Goal: Task Accomplishment & Management: Manage account settings

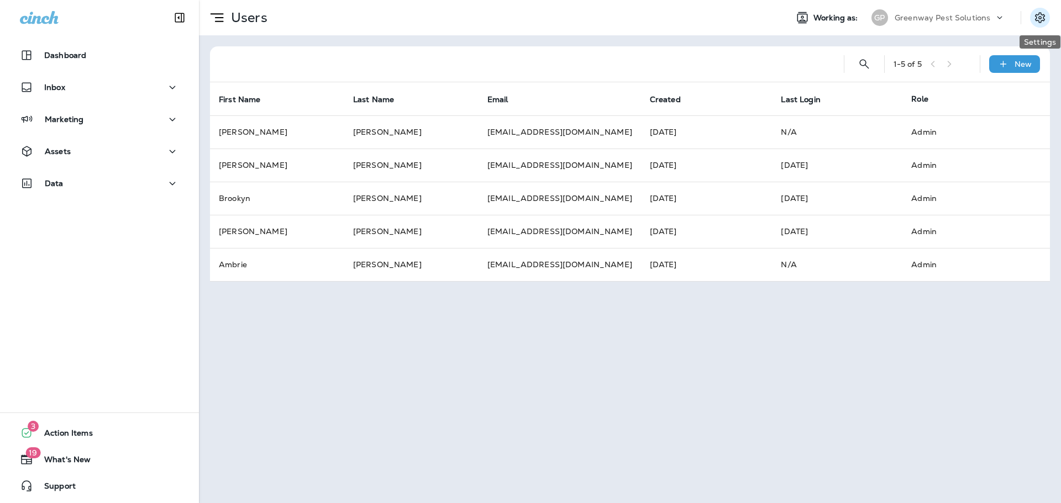
click at [1042, 14] on icon "Settings" at bounding box center [1039, 17] width 13 height 13
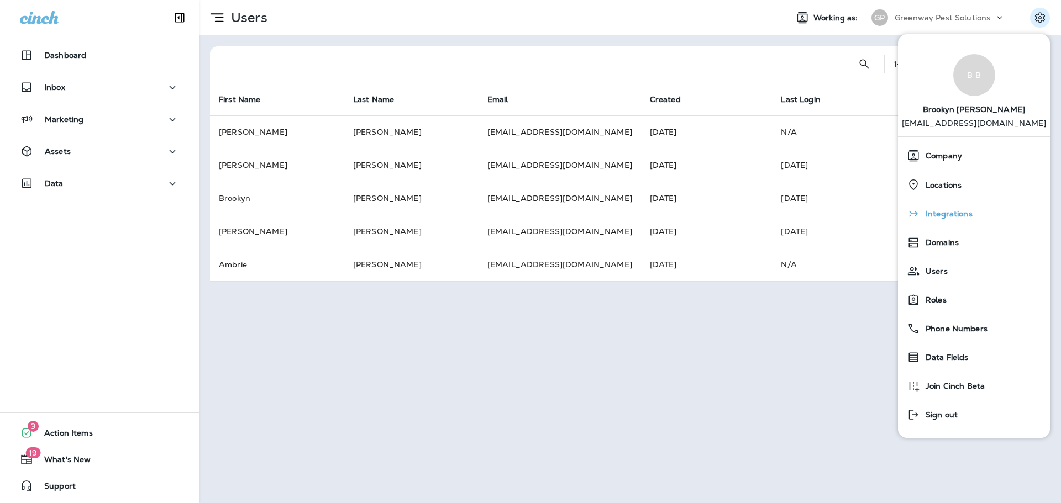
click at [975, 212] on div "Integrations" at bounding box center [973, 214] width 143 height 22
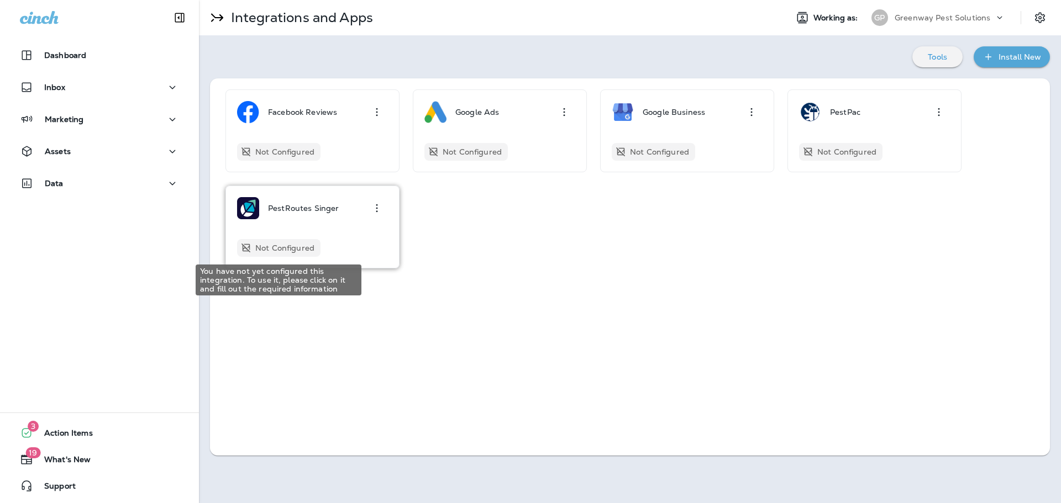
click at [287, 251] on p "Not Configured" at bounding box center [284, 248] width 59 height 9
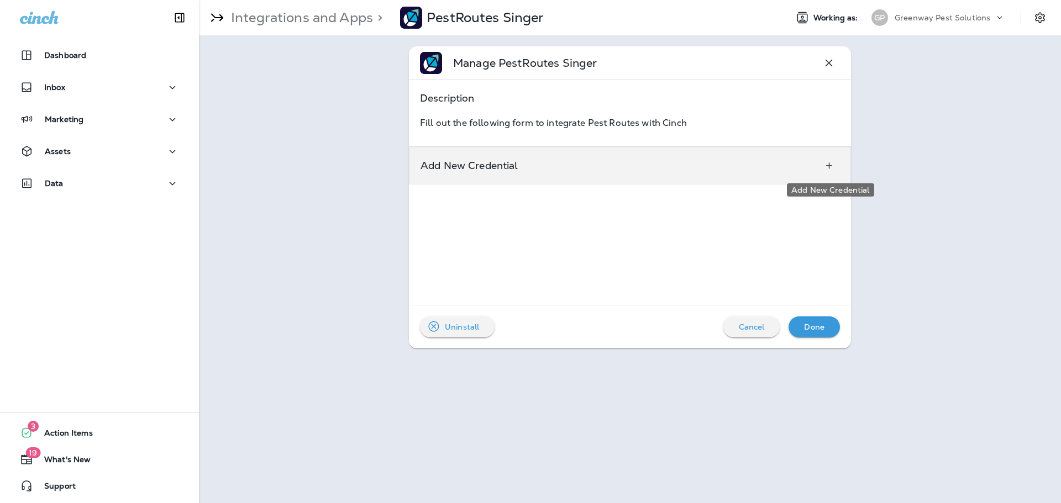
click at [828, 156] on button "Add New Credential" at bounding box center [829, 166] width 20 height 20
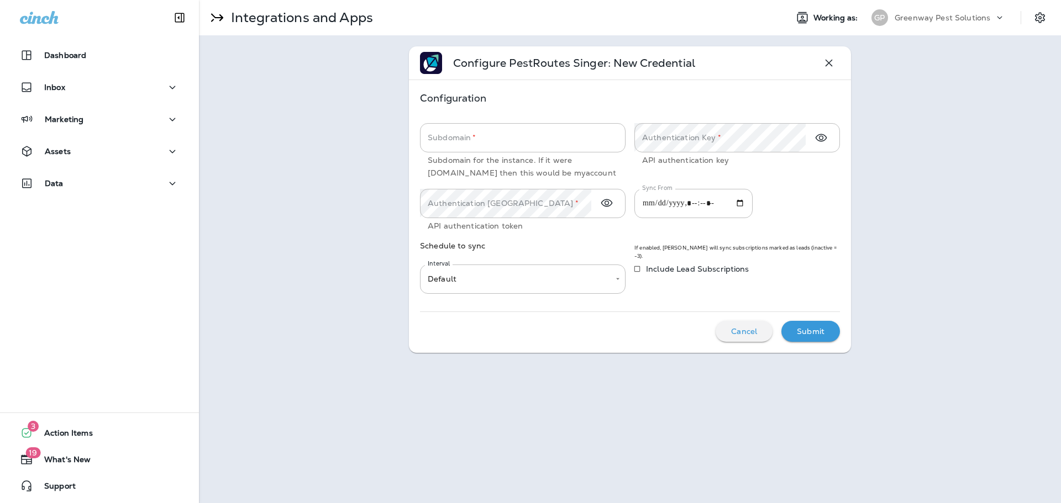
click at [942, 17] on p "Greenway Pest Solutions" at bounding box center [943, 17] width 96 height 9
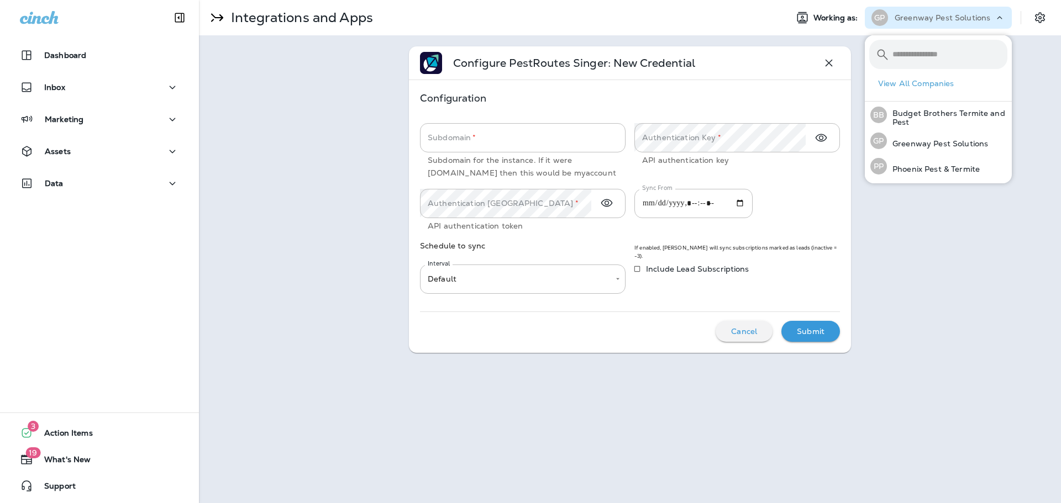
click at [942, 16] on p "Greenway Pest Solutions" at bounding box center [943, 17] width 96 height 9
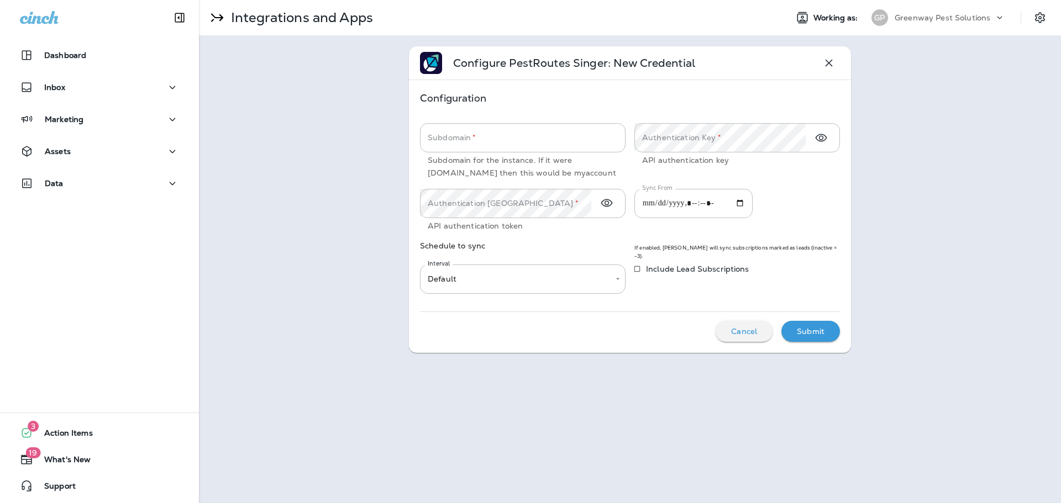
click at [942, 16] on p "Greenway Pest Solutions" at bounding box center [943, 17] width 96 height 9
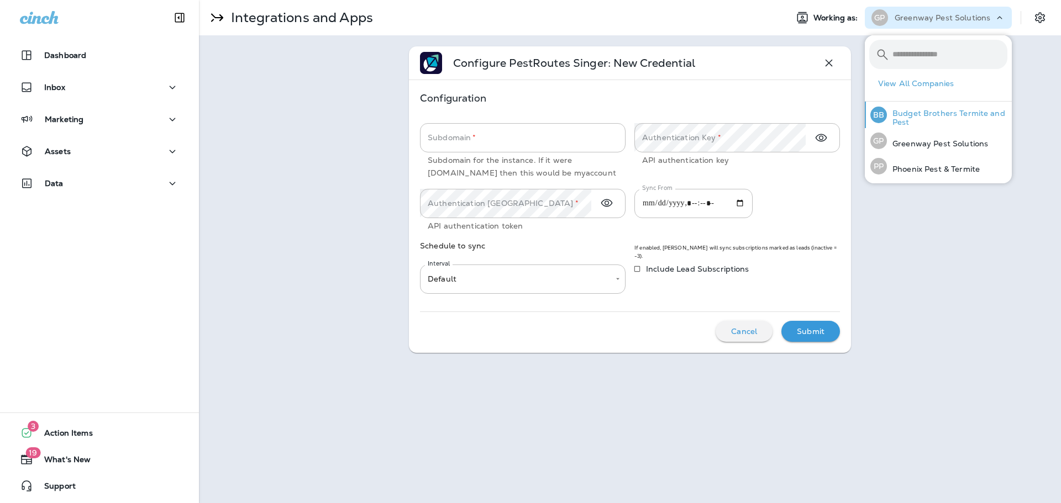
click at [938, 120] on p "Budget Brothers Termite and Pest" at bounding box center [947, 118] width 120 height 18
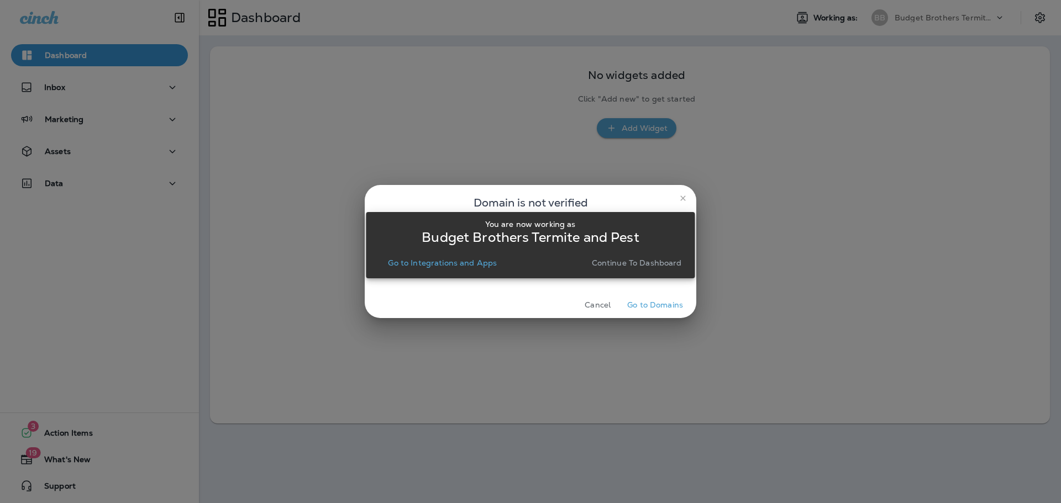
click at [642, 310] on div "You are now working as Budget Brothers Termite and Pest Go to Integrations and …" at bounding box center [530, 245] width 329 height 490
click at [645, 308] on div "You are now working as Budget Brothers Termite and Pest Go to Integrations and …" at bounding box center [530, 245] width 329 height 490
click at [638, 303] on div "You are now working as Budget Brothers Termite and Pest Go to Integrations and …" at bounding box center [530, 245] width 329 height 490
click at [453, 261] on p "Go to Integrations and Apps" at bounding box center [442, 263] width 109 height 9
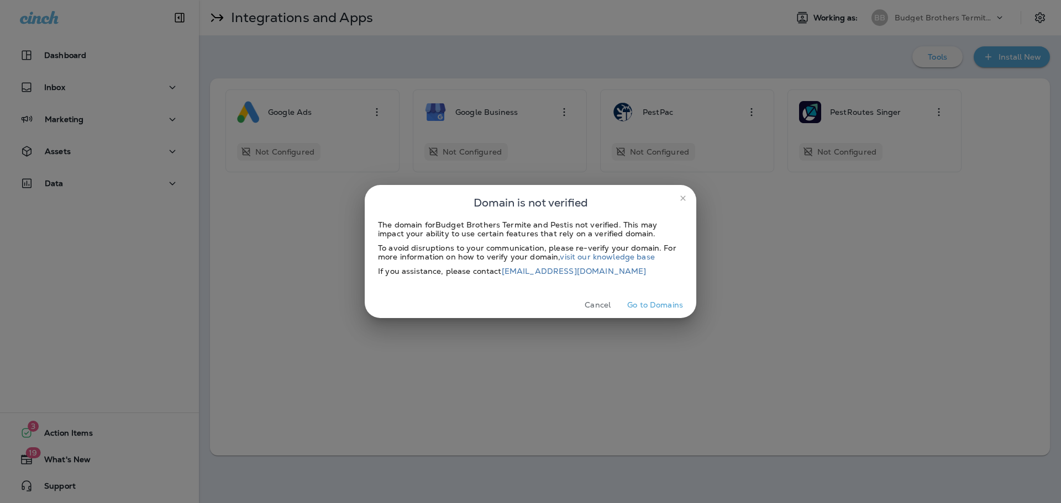
click at [804, 243] on div "Domain is not verified The domain for Budget Brothers Termite and Pest is not v…" at bounding box center [530, 251] width 1061 height 503
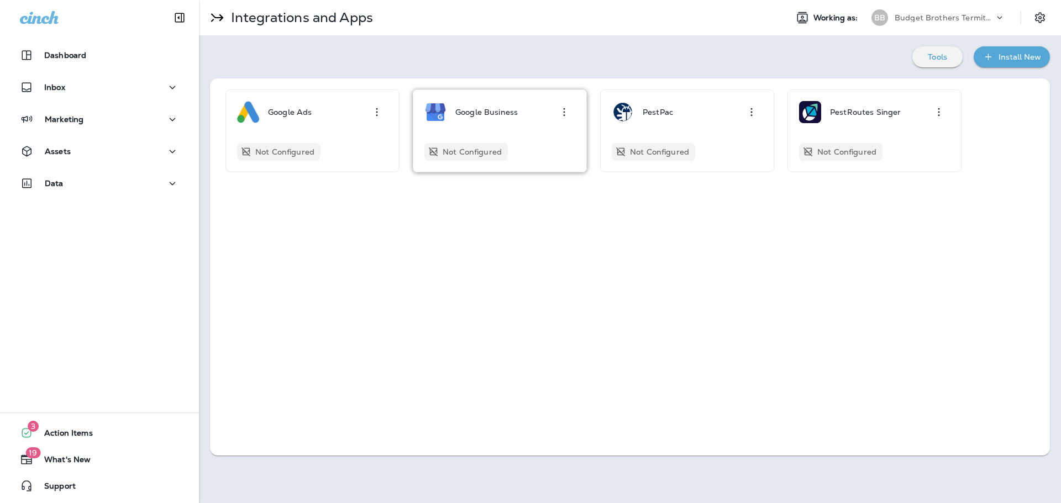
click at [564, 104] on button "button" at bounding box center [564, 112] width 22 height 22
click at [560, 135] on div "Configure" at bounding box center [537, 143] width 75 height 31
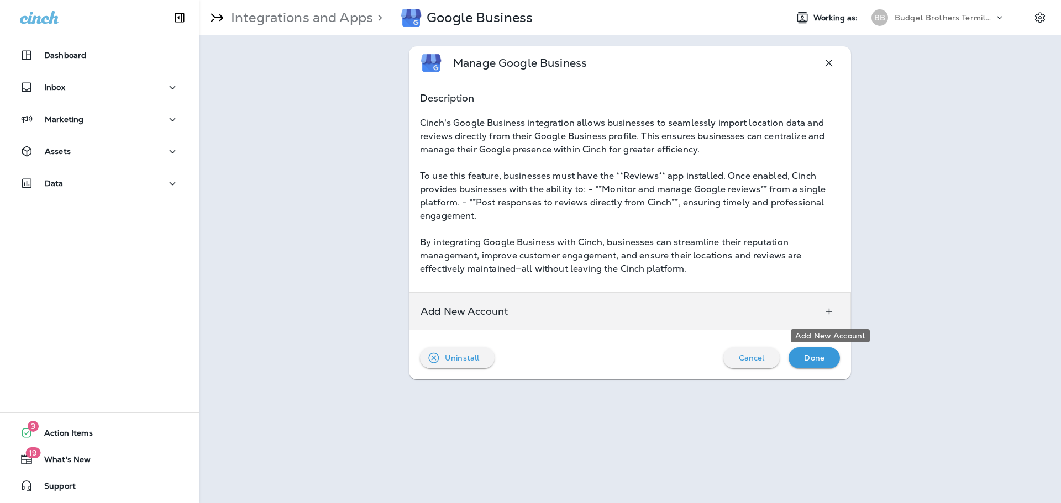
click at [829, 313] on icon "Add New Account" at bounding box center [829, 311] width 6 height 6
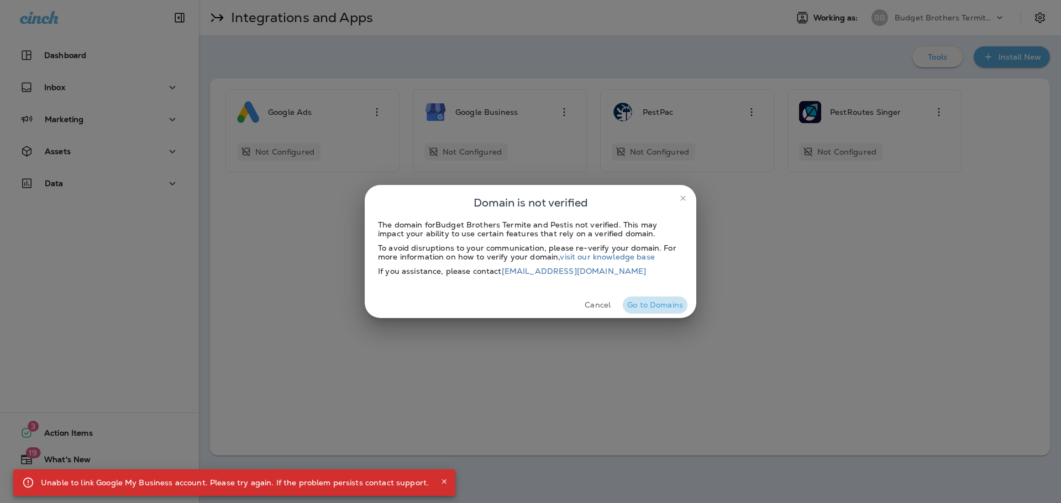
click at [636, 307] on button "Go to Domains" at bounding box center [655, 305] width 65 height 17
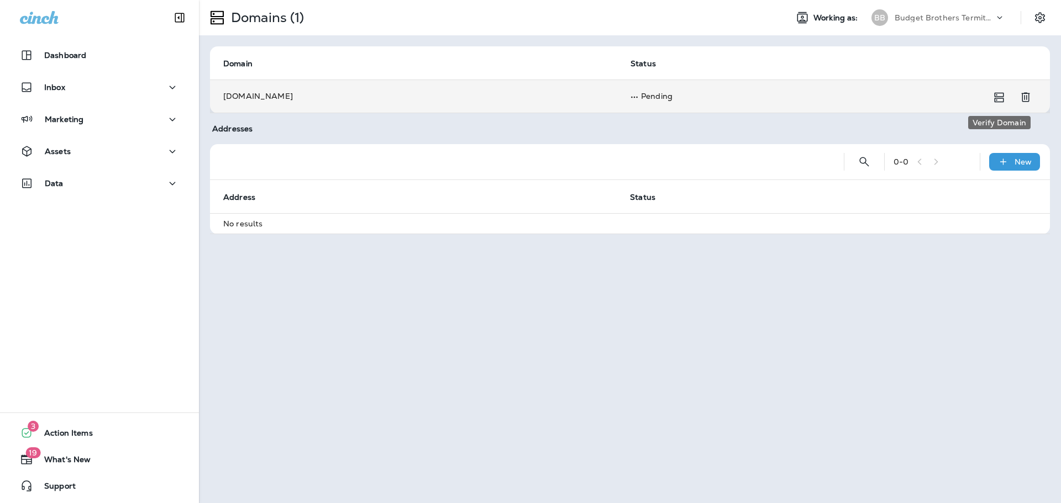
click at [1000, 98] on icon "Verify Domain" at bounding box center [998, 97] width 9 height 9
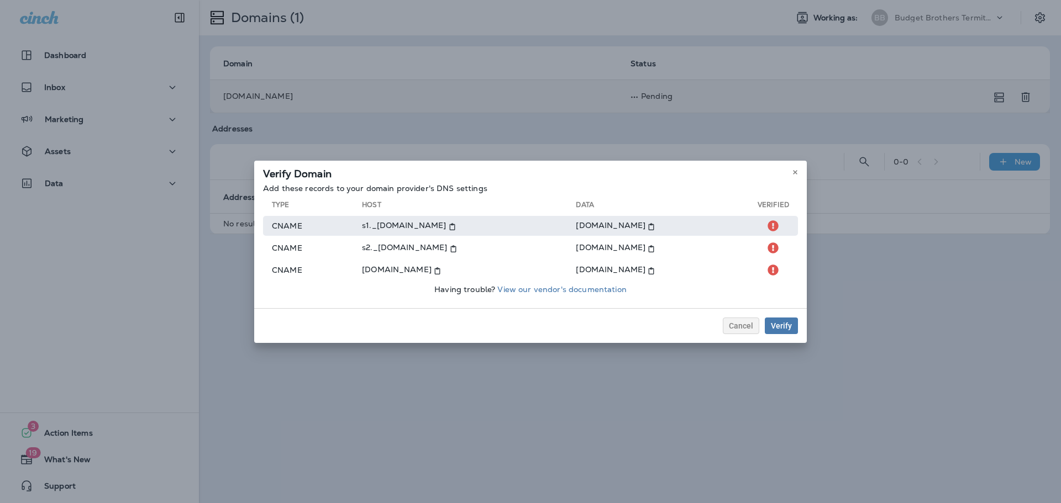
click at [485, 232] on td "s1._[DOMAIN_NAME]" at bounding box center [469, 226] width 214 height 20
click at [456, 227] on icon at bounding box center [452, 226] width 7 height 7
click at [655, 226] on icon at bounding box center [651, 226] width 7 height 7
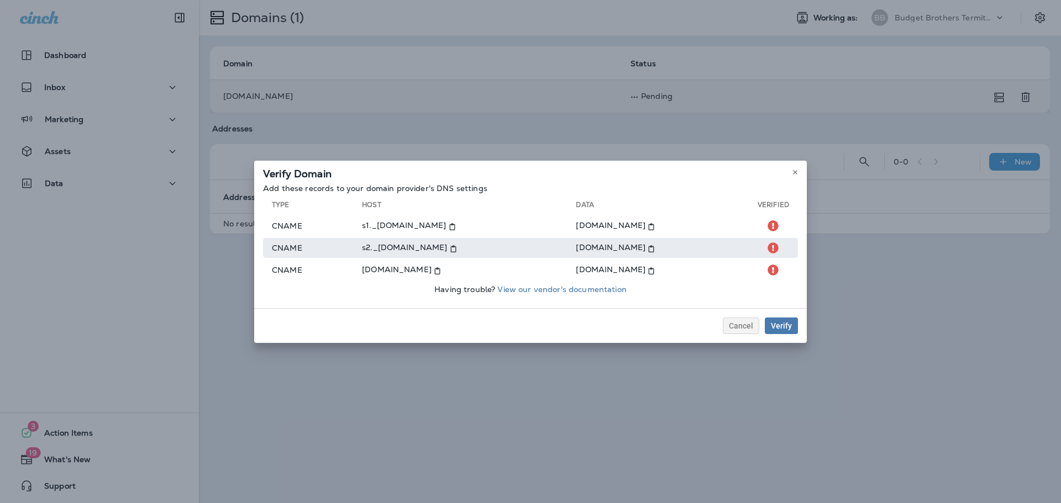
click at [457, 249] on icon at bounding box center [453, 248] width 7 height 7
click at [654, 245] on use at bounding box center [652, 248] width 6 height 7
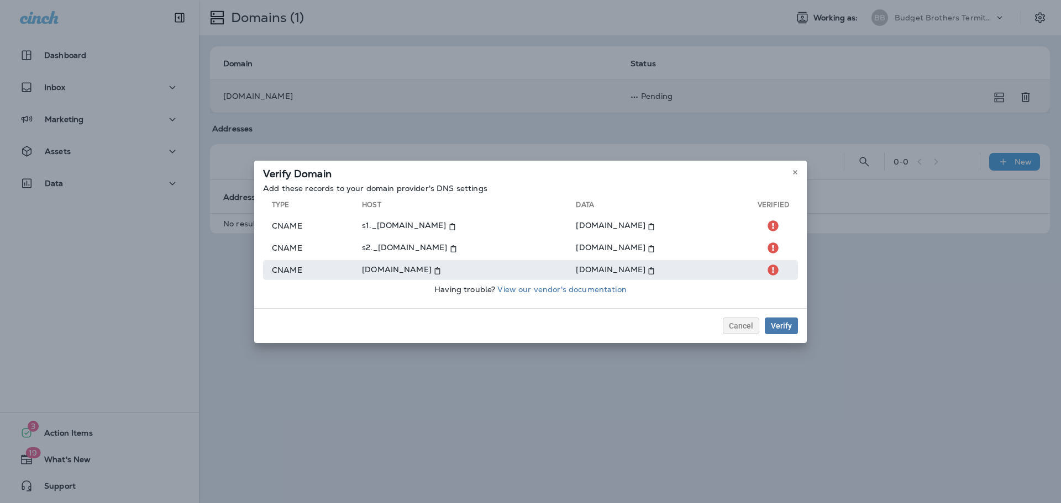
click at [441, 270] on icon at bounding box center [437, 270] width 7 height 7
click at [653, 270] on icon at bounding box center [651, 270] width 7 height 7
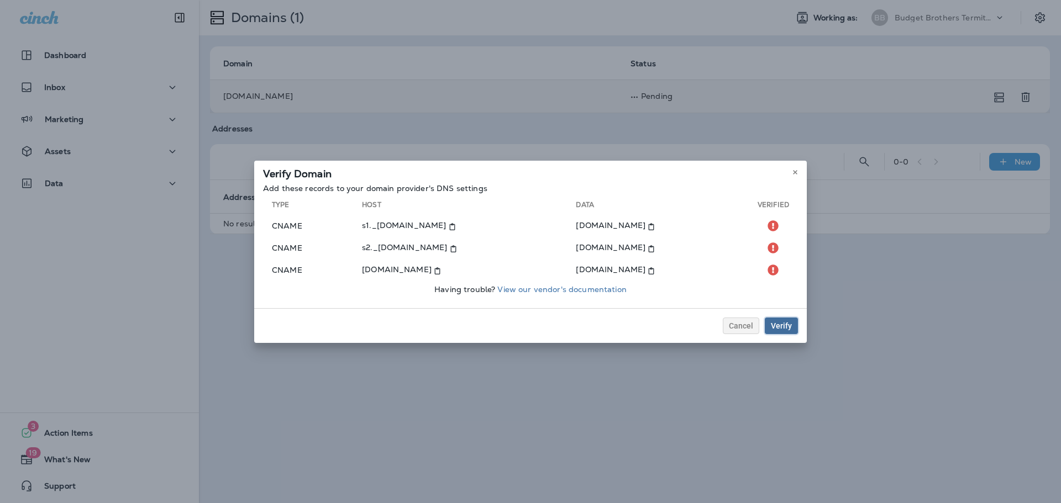
click at [781, 329] on div "Verify" at bounding box center [781, 326] width 21 height 8
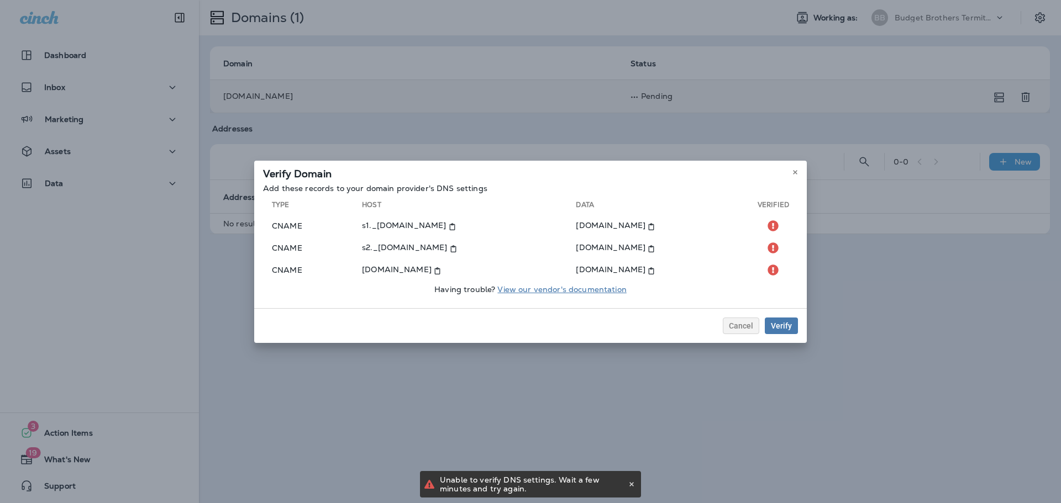
click at [569, 290] on link "View our vendor's documentation" at bounding box center [561, 290] width 129 height 10
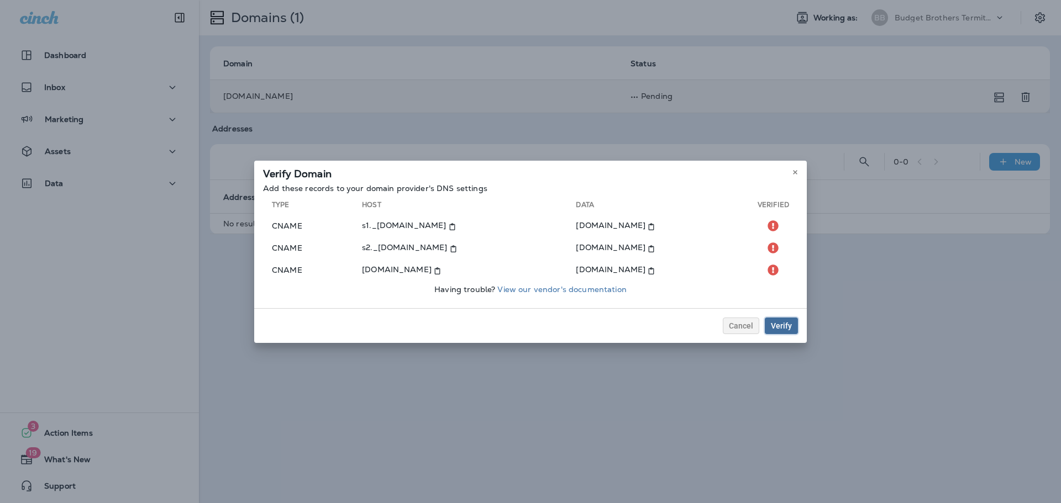
click at [787, 329] on div "Verify" at bounding box center [781, 326] width 21 height 8
click at [781, 325] on div "Verify" at bounding box center [781, 326] width 21 height 8
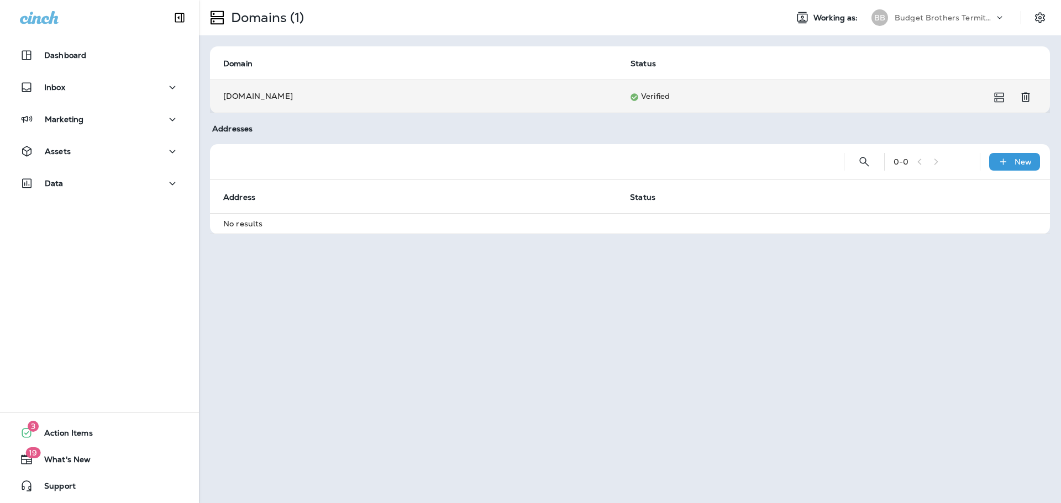
click at [949, 17] on p "Budget Brothers Termite and Pest" at bounding box center [944, 17] width 99 height 9
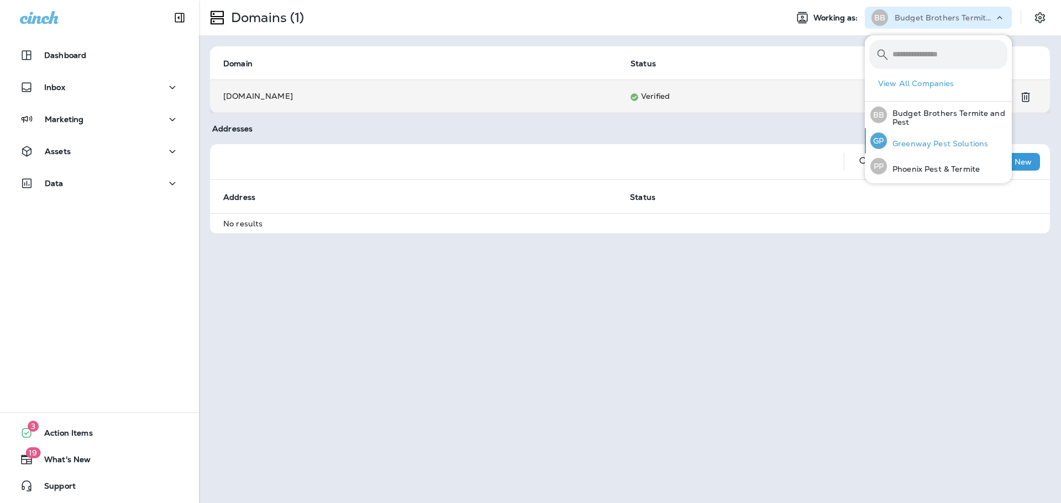
click at [937, 141] on p "Greenway Pest Solutions" at bounding box center [937, 143] width 101 height 9
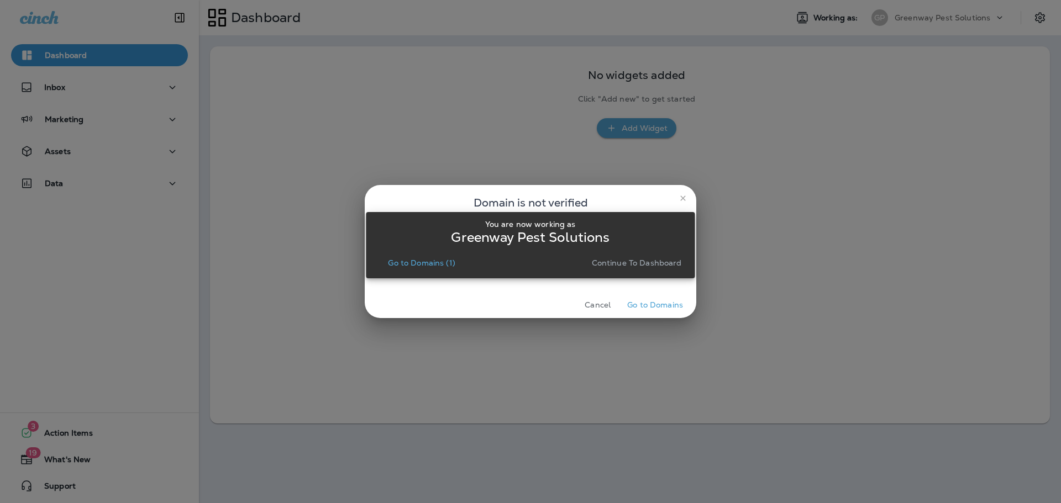
click at [652, 303] on div "You are now working as Greenway Pest Solutions Go to Domains (1) Continue to Da…" at bounding box center [530, 245] width 329 height 490
click at [652, 308] on div "You are now working as Greenway Pest Solutions Go to Domains (1) Continue to Da…" at bounding box center [530, 245] width 329 height 490
click at [649, 305] on div "You are now working as Greenway Pest Solutions Go to Domains (1) Continue to Da…" at bounding box center [530, 245] width 329 height 490
click at [423, 266] on p "Go to Domains (1)" at bounding box center [421, 263] width 67 height 9
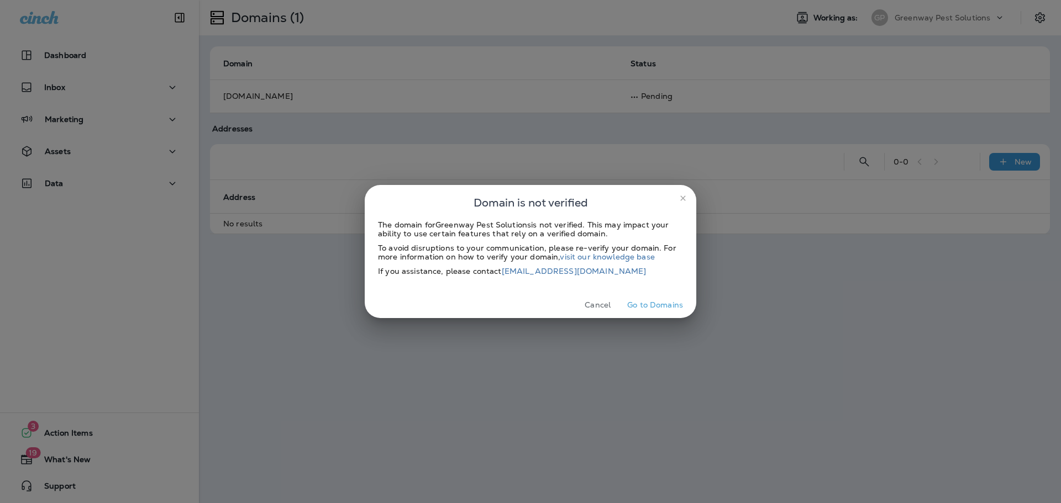
click at [664, 308] on button "Go to Domains" at bounding box center [655, 305] width 65 height 17
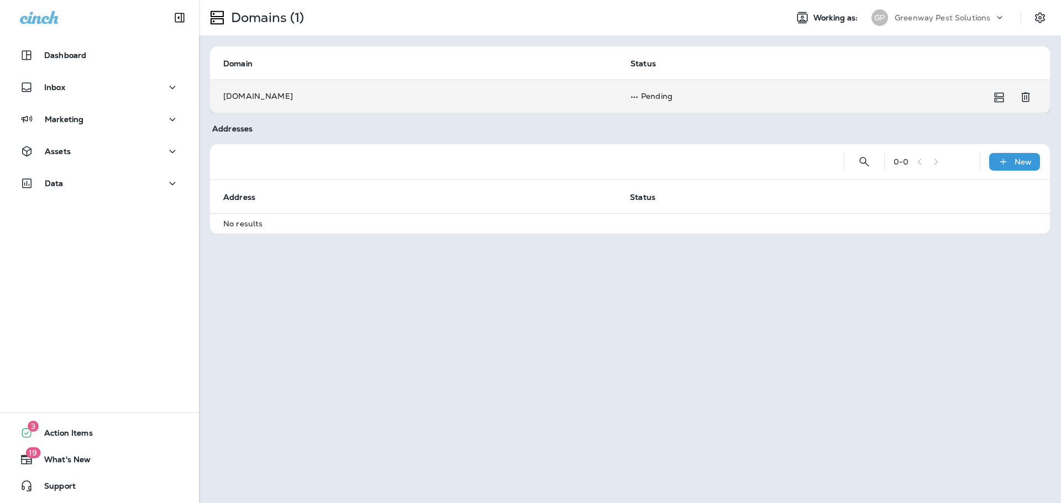
click at [647, 87] on td "Pending" at bounding box center [820, 96] width 406 height 33
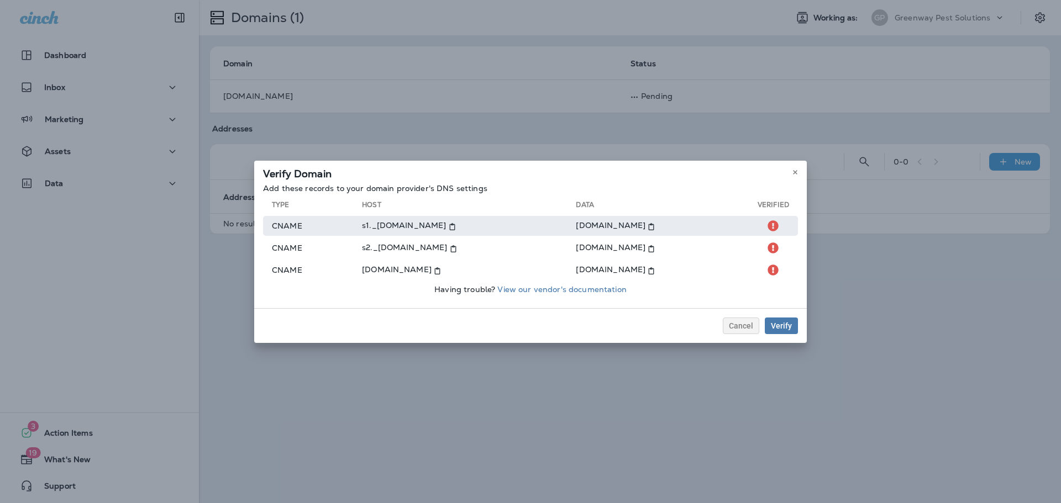
click at [456, 226] on icon at bounding box center [452, 226] width 7 height 7
click at [655, 227] on icon at bounding box center [651, 226] width 7 height 7
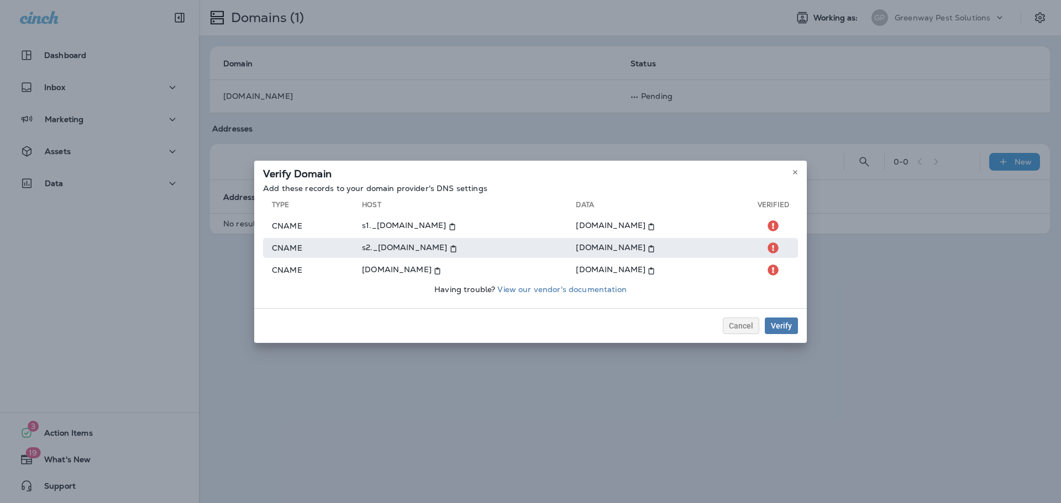
click at [456, 249] on use at bounding box center [453, 248] width 6 height 7
click at [655, 249] on icon at bounding box center [651, 248] width 7 height 7
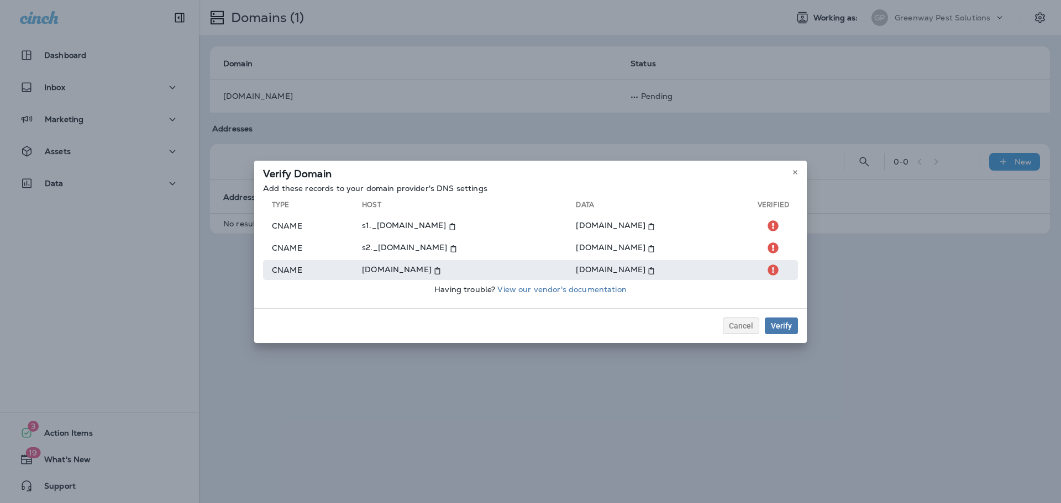
click at [441, 272] on icon at bounding box center [437, 270] width 7 height 7
click at [649, 269] on use at bounding box center [652, 270] width 6 height 7
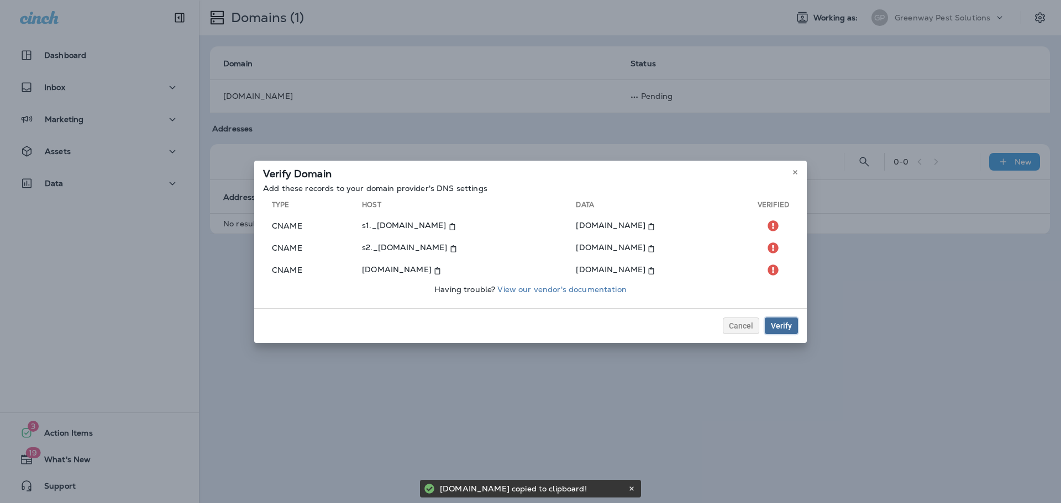
click at [781, 330] on button "Verify" at bounding box center [781, 326] width 33 height 17
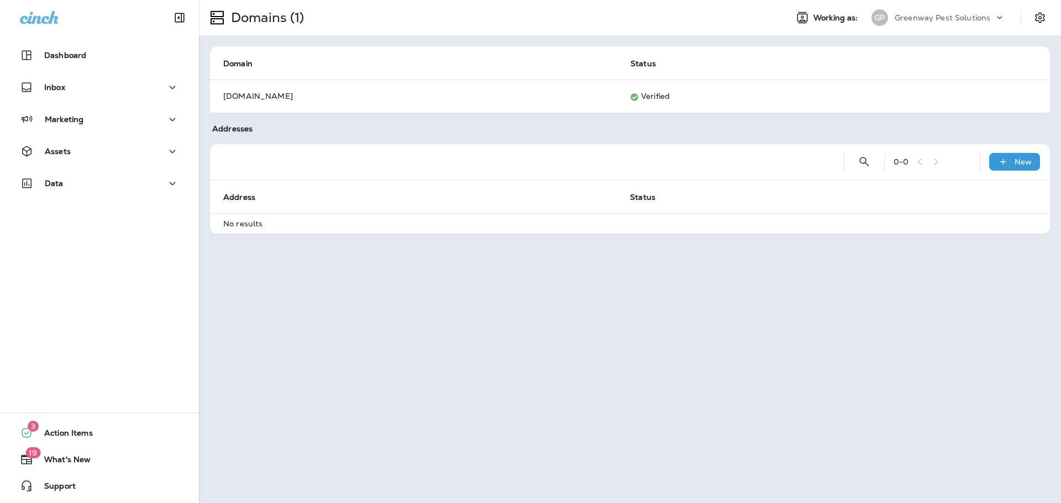
click at [958, 15] on p "Greenway Pest Solutions" at bounding box center [943, 17] width 96 height 9
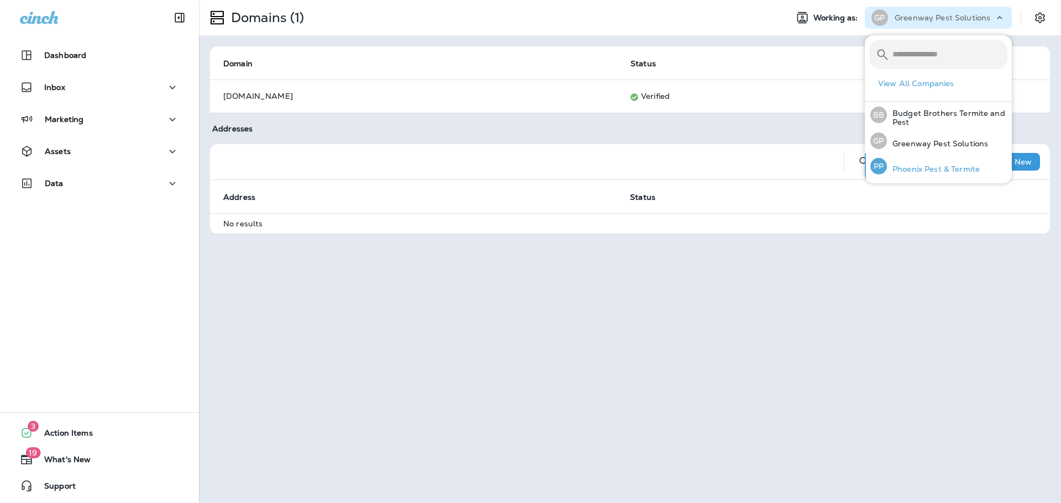
click at [941, 168] on p "Phoenix Pest & Termite" at bounding box center [933, 169] width 93 height 9
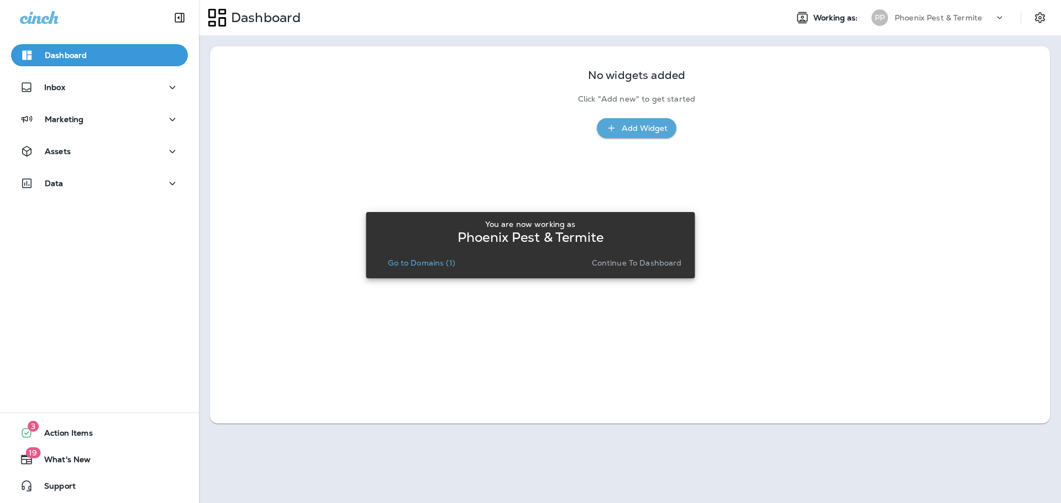
click at [424, 262] on p "Go to Domains (1)" at bounding box center [421, 263] width 67 height 9
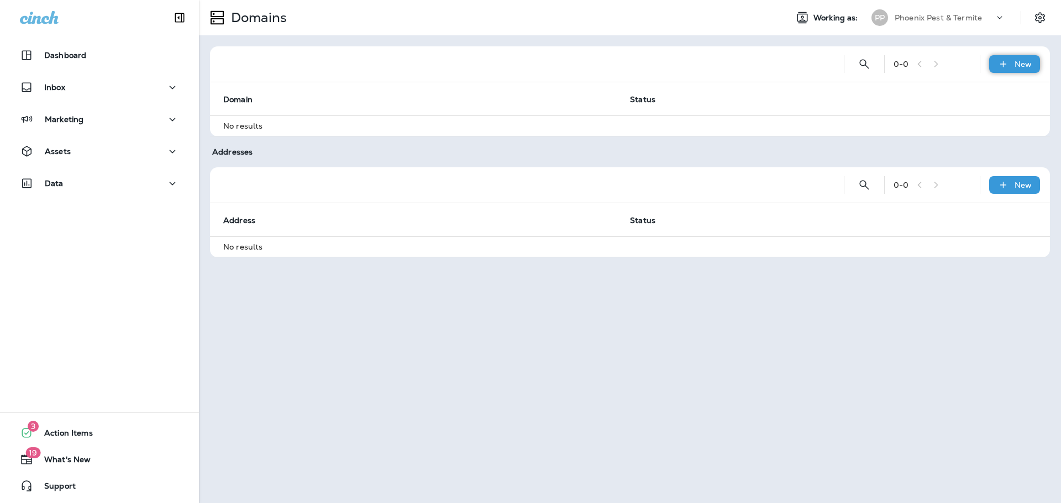
click at [1021, 61] on p "New" at bounding box center [1023, 64] width 17 height 9
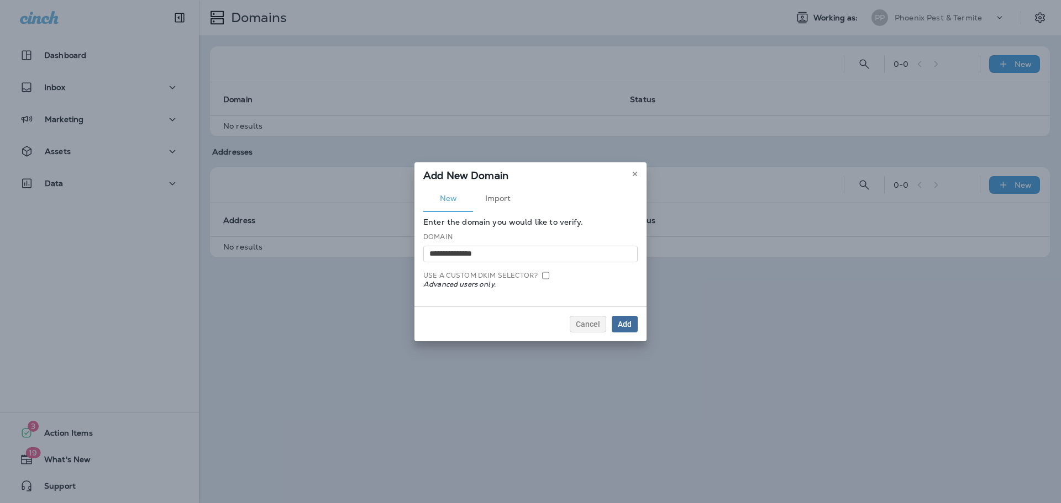
type input "**********"
click at [625, 322] on div "Add" at bounding box center [625, 325] width 14 height 8
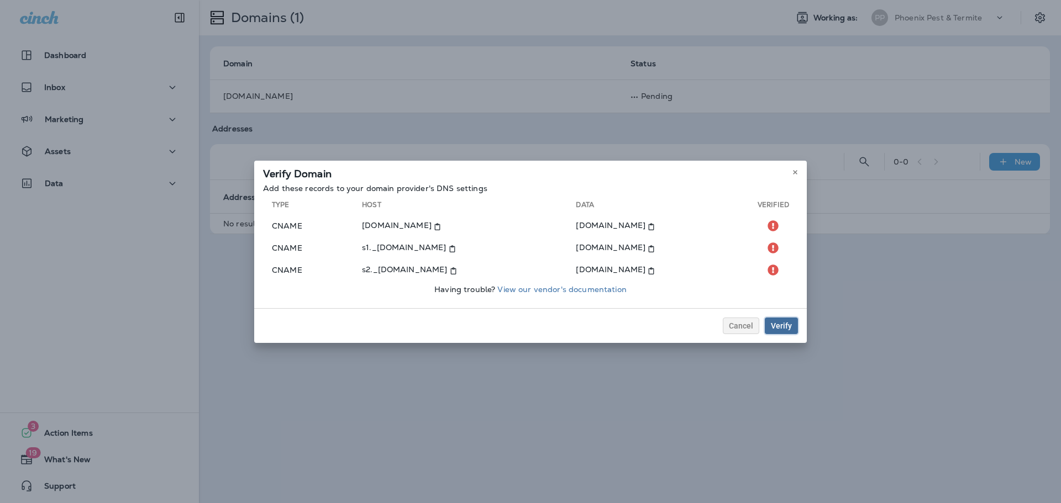
click at [776, 322] on div "Verify" at bounding box center [781, 326] width 21 height 8
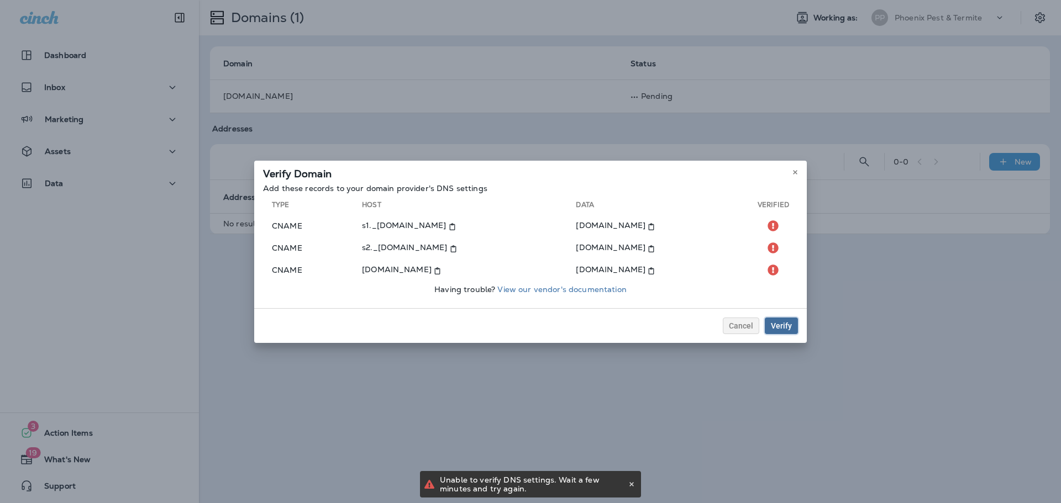
click at [776, 322] on div "Verify" at bounding box center [781, 326] width 21 height 8
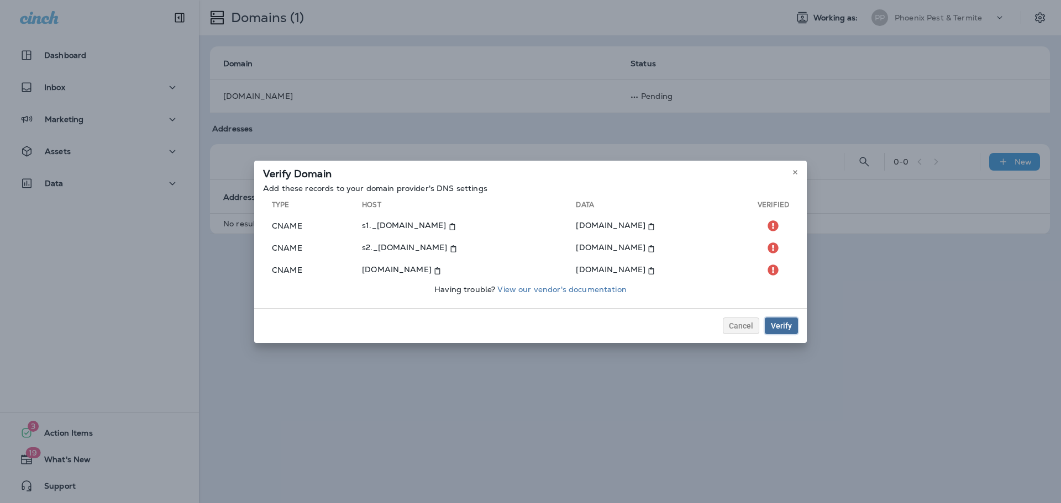
click at [787, 329] on div "Verify" at bounding box center [781, 326] width 21 height 8
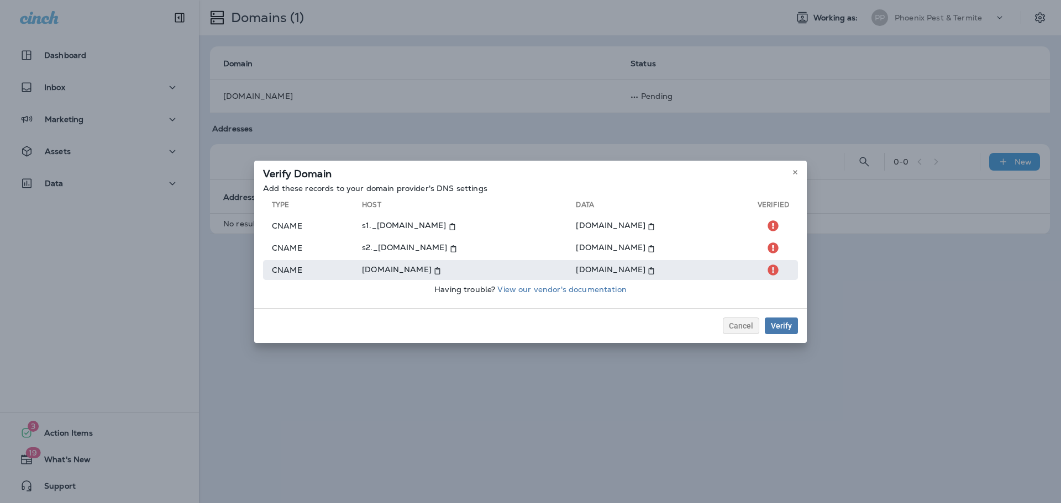
click at [434, 270] on icon at bounding box center [437, 270] width 7 height 7
click at [648, 271] on icon at bounding box center [651, 270] width 7 height 7
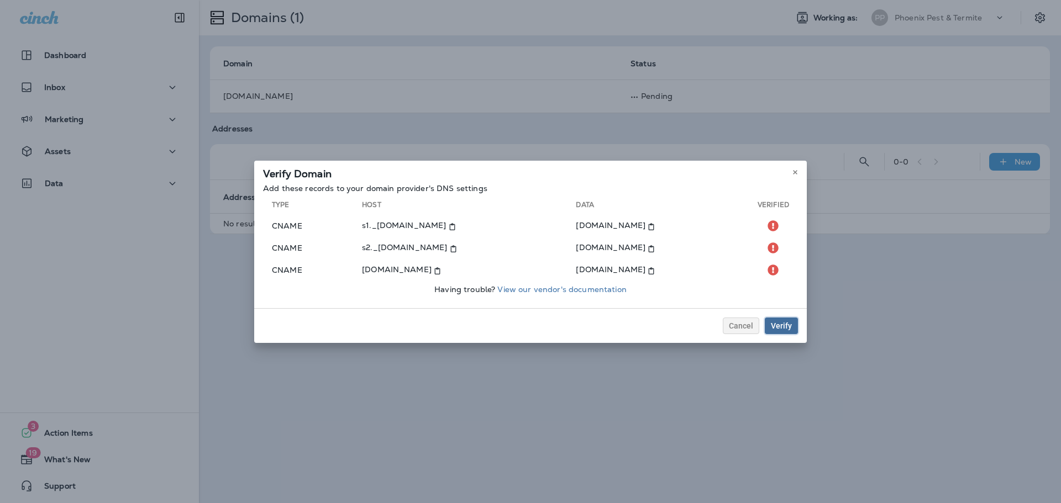
click at [787, 324] on div "Verify" at bounding box center [781, 326] width 21 height 8
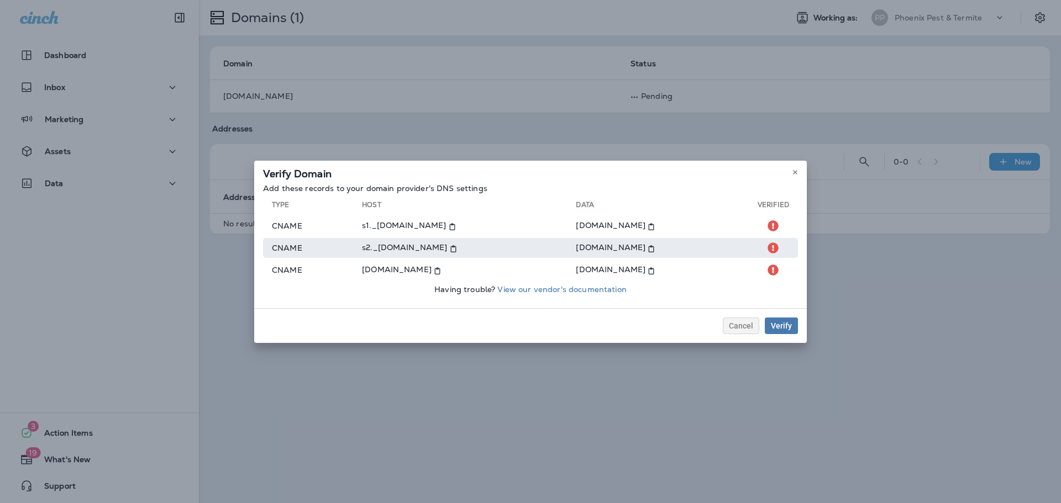
click at [451, 248] on use at bounding box center [453, 248] width 6 height 7
click at [654, 246] on use at bounding box center [652, 248] width 6 height 7
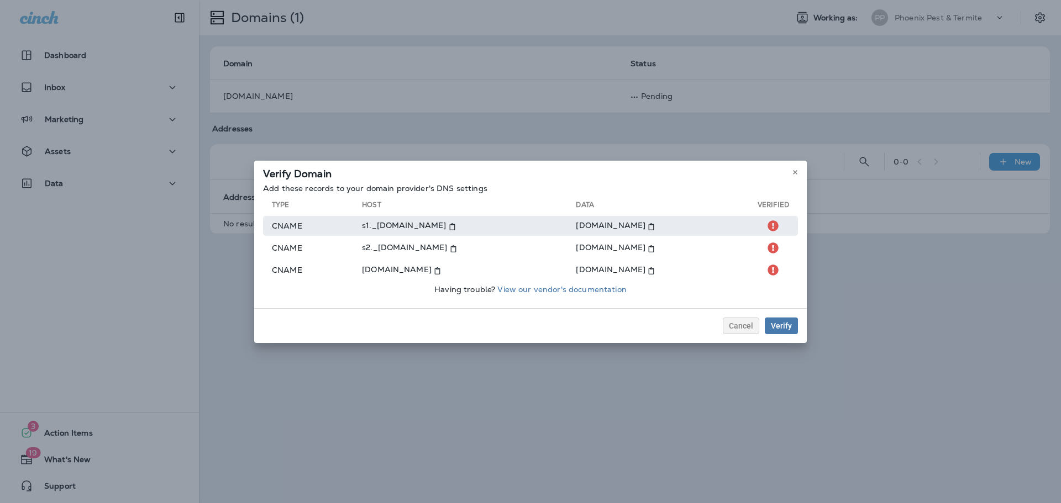
click at [450, 224] on icon at bounding box center [452, 226] width 7 height 7
click at [655, 226] on icon at bounding box center [651, 226] width 7 height 7
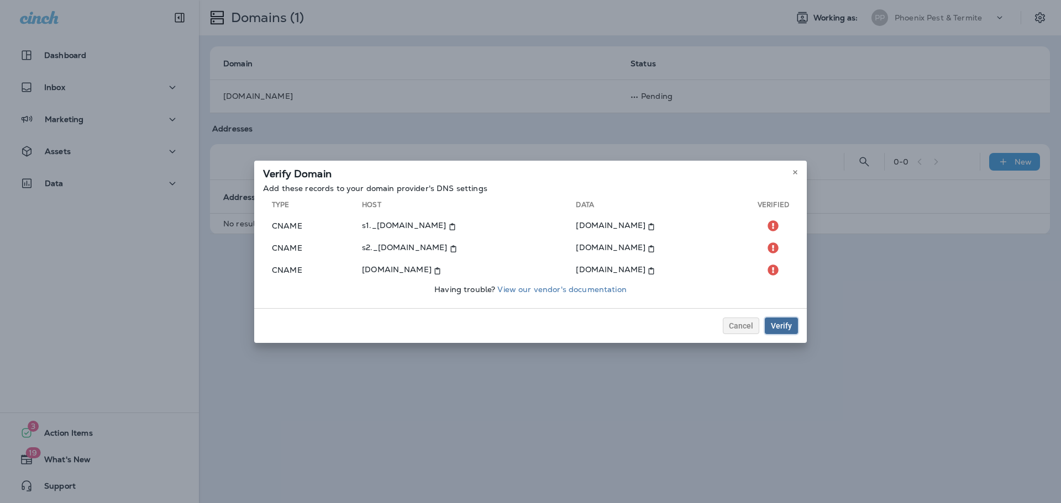
click at [775, 327] on div "Verify" at bounding box center [781, 326] width 21 height 8
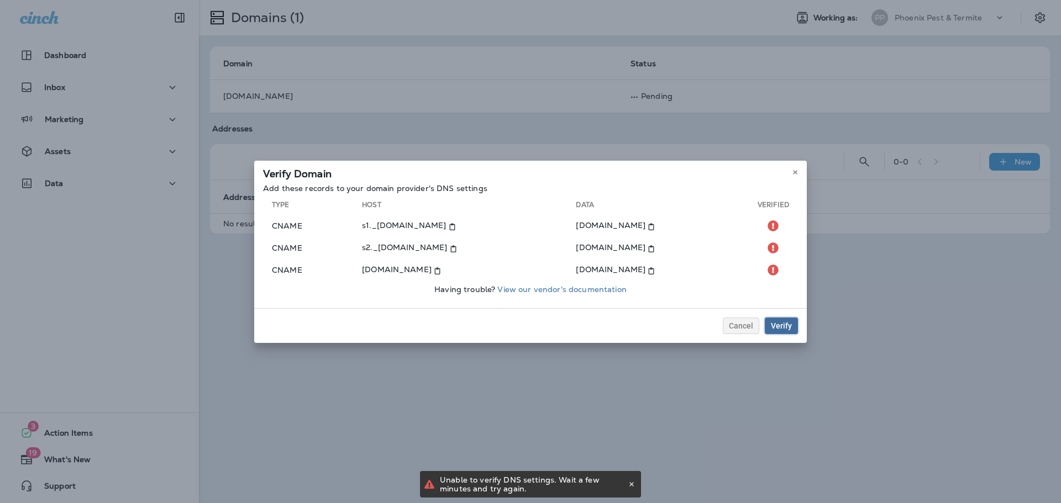
click at [775, 327] on div "Verify" at bounding box center [781, 326] width 21 height 8
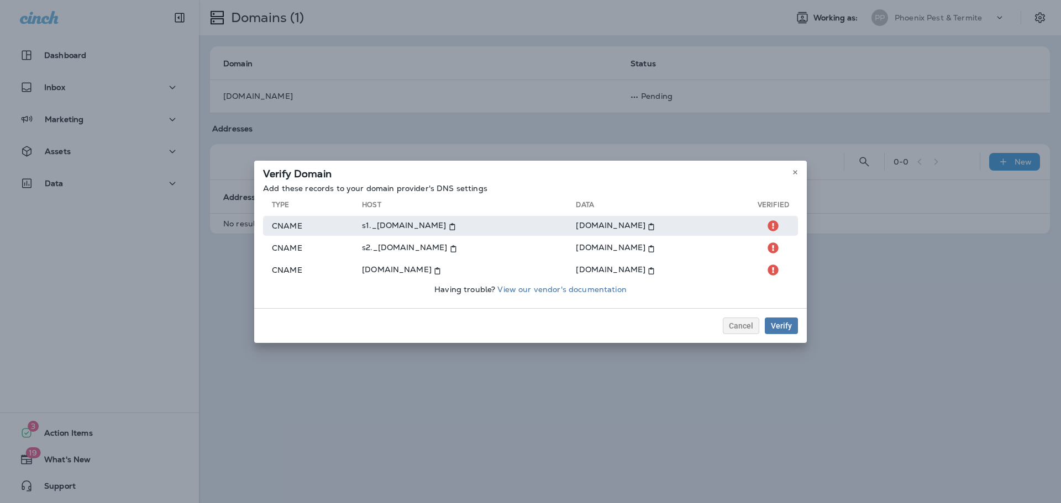
click at [451, 229] on icon at bounding box center [452, 226] width 7 height 7
click at [654, 225] on use at bounding box center [652, 226] width 6 height 7
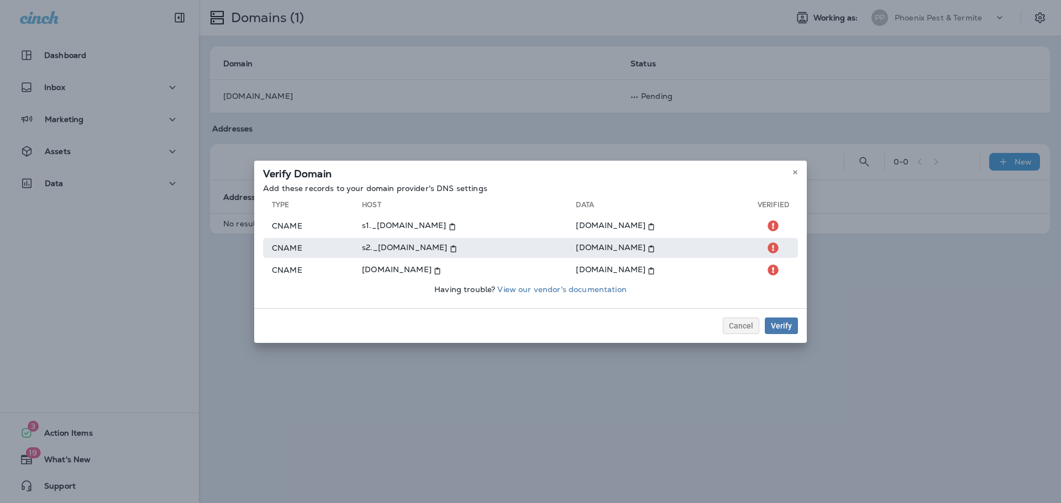
click at [453, 245] on icon at bounding box center [453, 248] width 7 height 7
click at [655, 248] on icon at bounding box center [651, 248] width 7 height 7
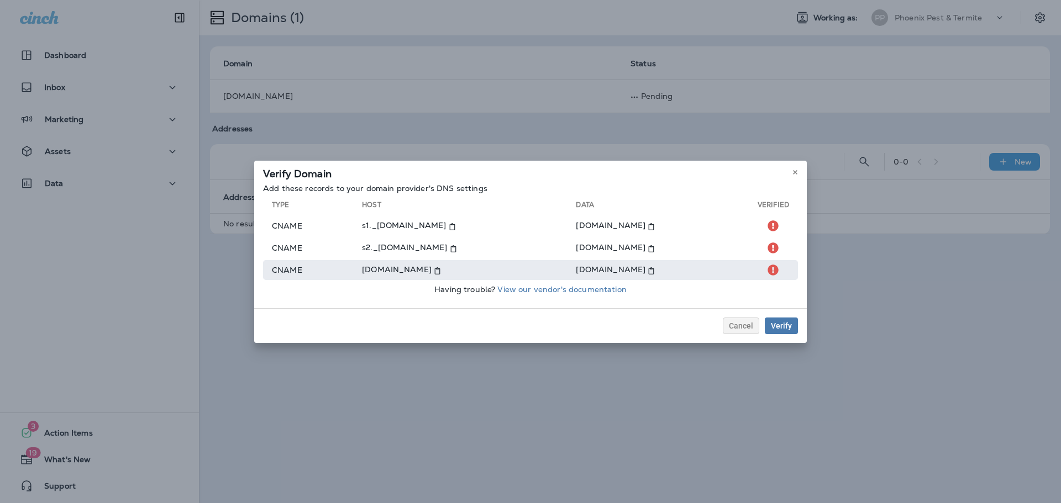
click at [434, 270] on icon at bounding box center [437, 270] width 7 height 7
click at [648, 269] on icon at bounding box center [651, 270] width 7 height 7
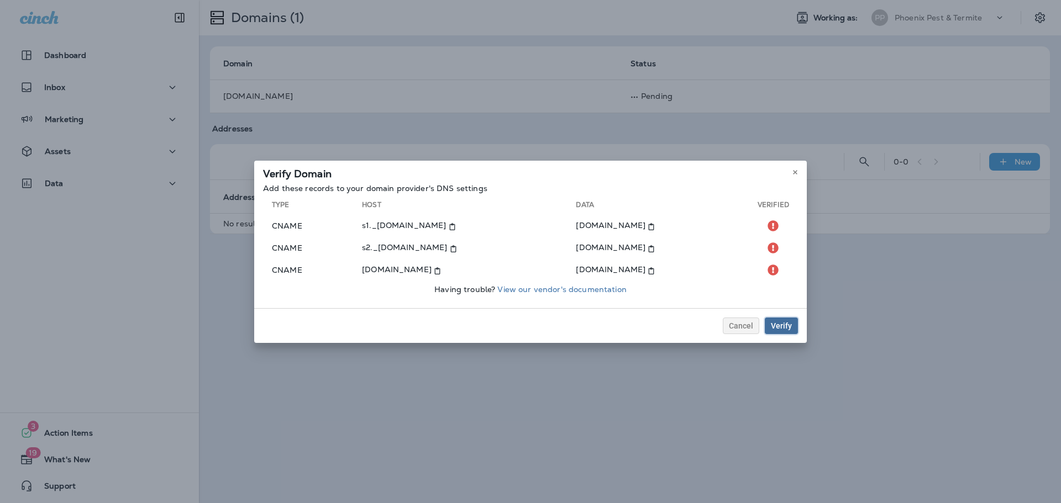
click at [776, 325] on div "Verify" at bounding box center [781, 326] width 21 height 8
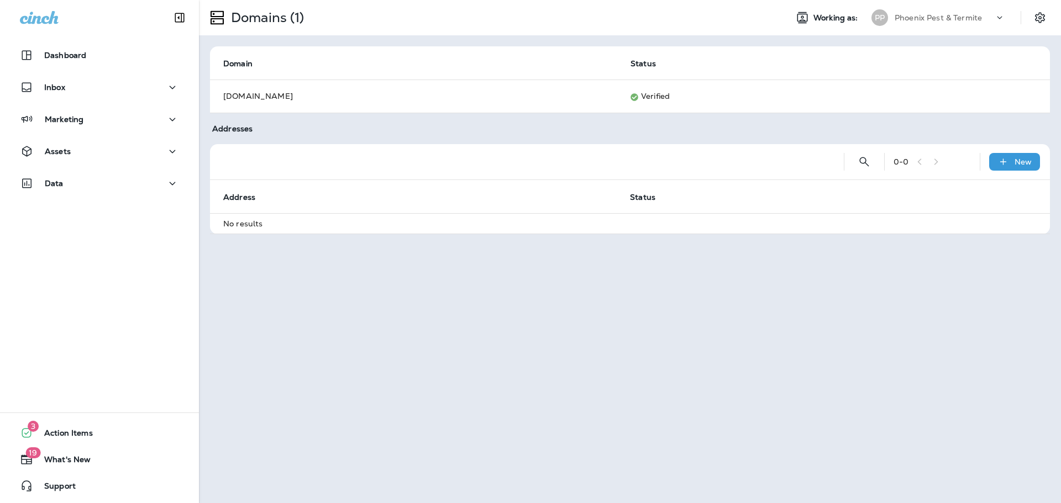
click at [1004, 19] on icon at bounding box center [999, 17] width 11 height 11
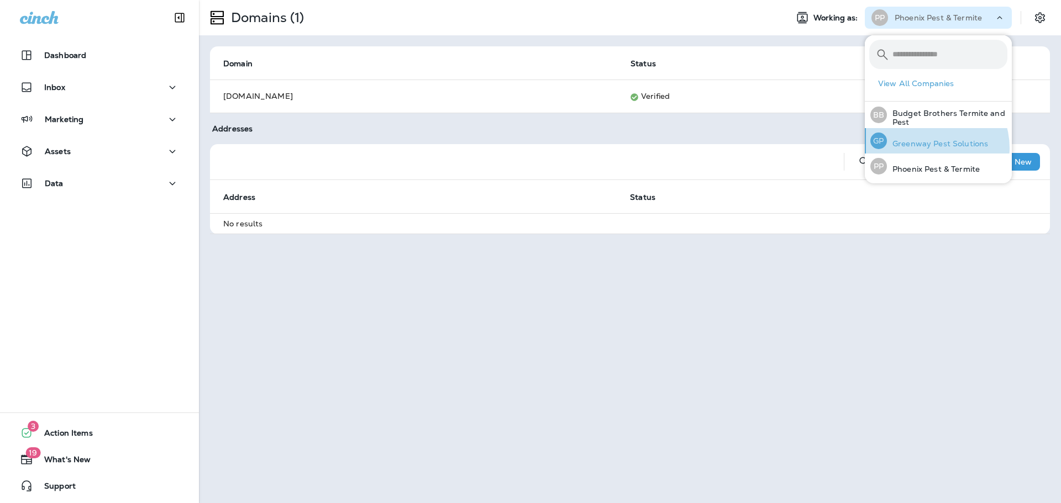
click at [929, 148] on p "Greenway Pest Solutions" at bounding box center [937, 143] width 101 height 9
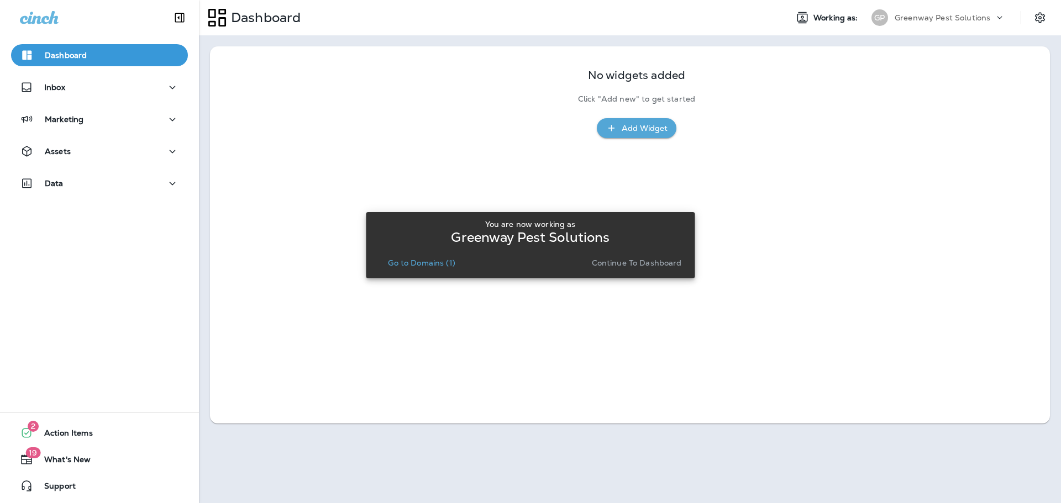
click at [426, 265] on p "Go to Domains (1)" at bounding box center [421, 263] width 67 height 9
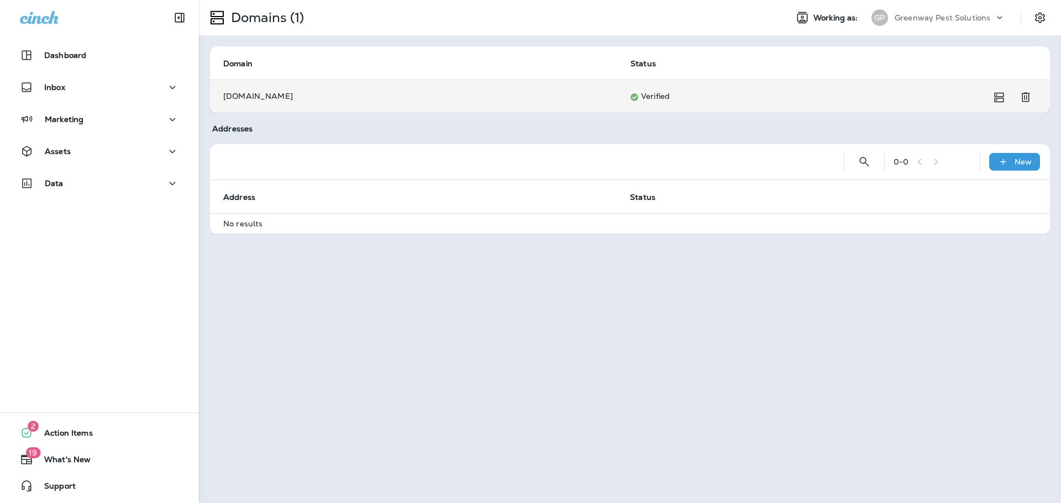
click at [642, 98] on td "Verified" at bounding box center [820, 96] width 406 height 33
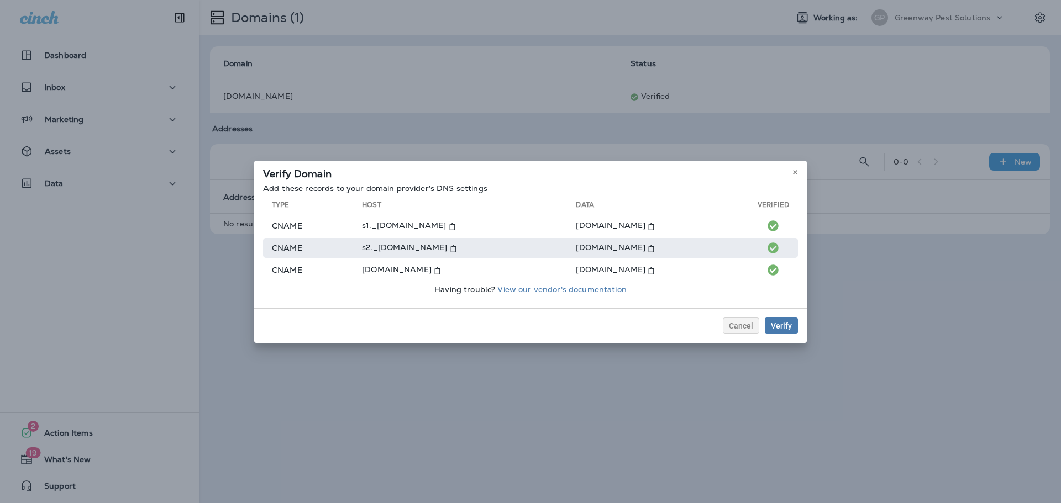
click at [457, 250] on icon at bounding box center [453, 248] width 7 height 7
click at [655, 250] on icon at bounding box center [651, 248] width 7 height 7
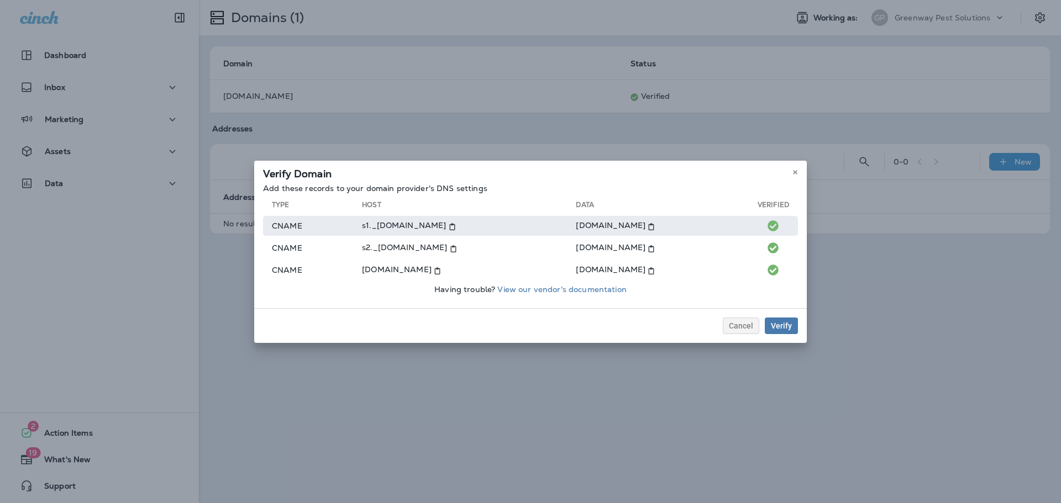
click at [456, 223] on icon at bounding box center [452, 226] width 7 height 7
click at [655, 228] on icon at bounding box center [651, 226] width 7 height 7
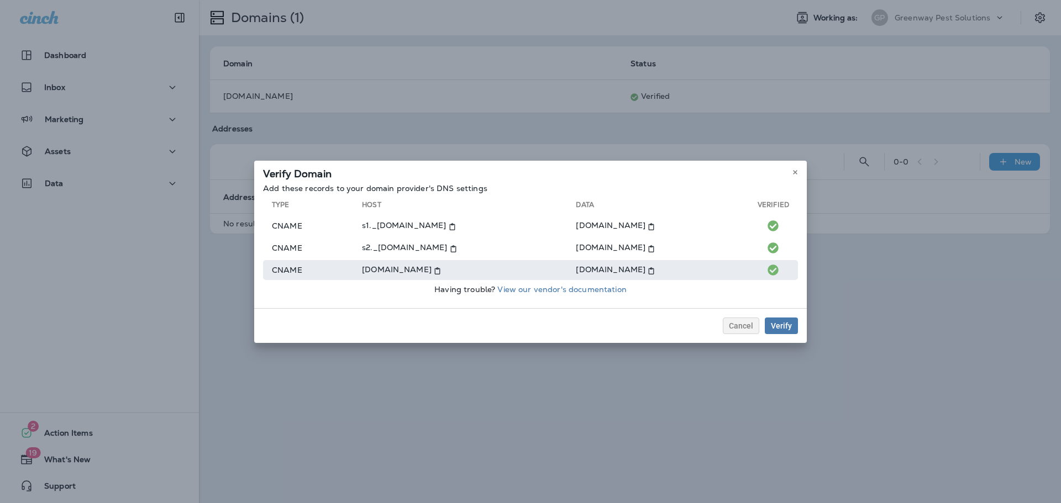
click at [441, 271] on icon at bounding box center [437, 270] width 7 height 7
click at [648, 272] on icon at bounding box center [651, 270] width 7 height 7
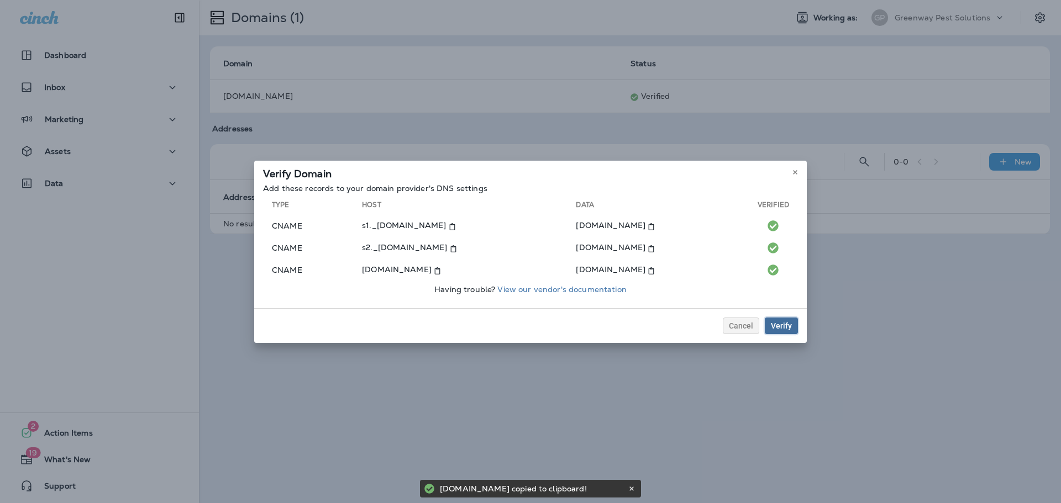
click at [790, 324] on div "Verify" at bounding box center [781, 326] width 21 height 8
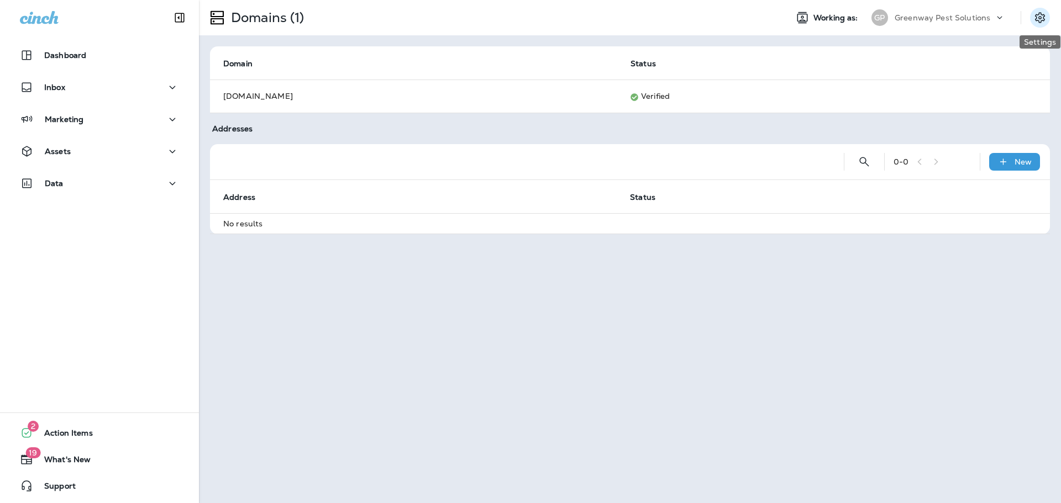
click at [1043, 17] on icon "Settings" at bounding box center [1039, 17] width 13 height 13
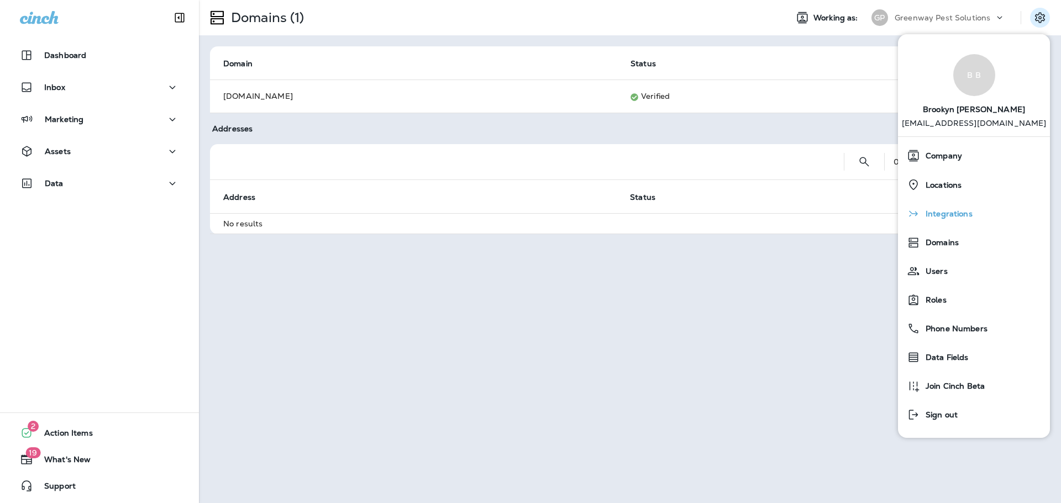
click at [959, 217] on span "Integrations" at bounding box center [946, 213] width 52 height 9
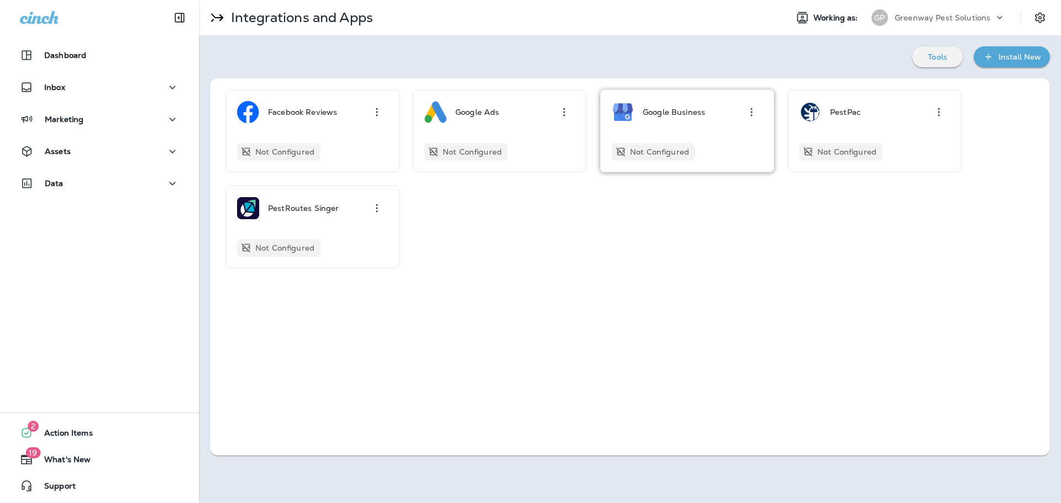
click at [754, 111] on icon "button" at bounding box center [751, 112] width 13 height 13
click at [733, 145] on div "Configure" at bounding box center [735, 142] width 38 height 13
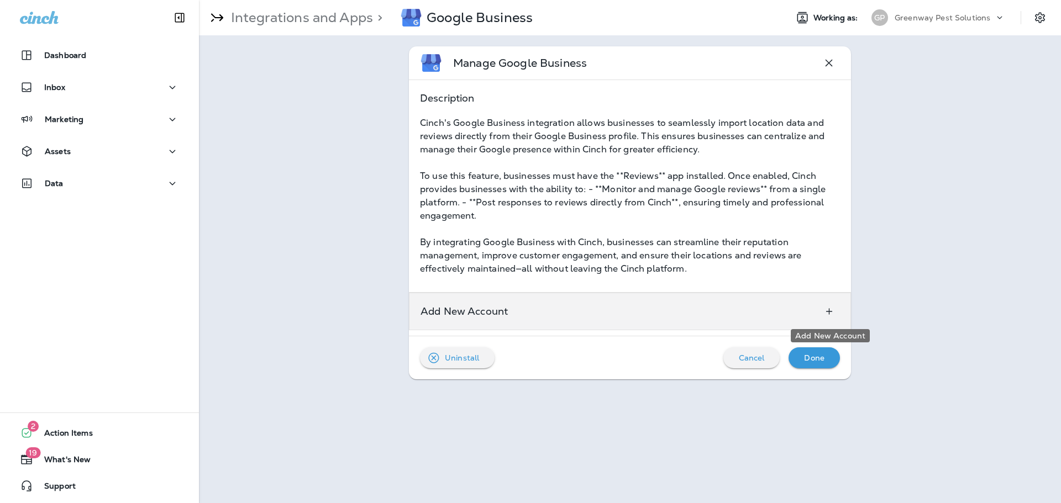
click at [827, 308] on icon "Add New Account" at bounding box center [829, 311] width 12 height 11
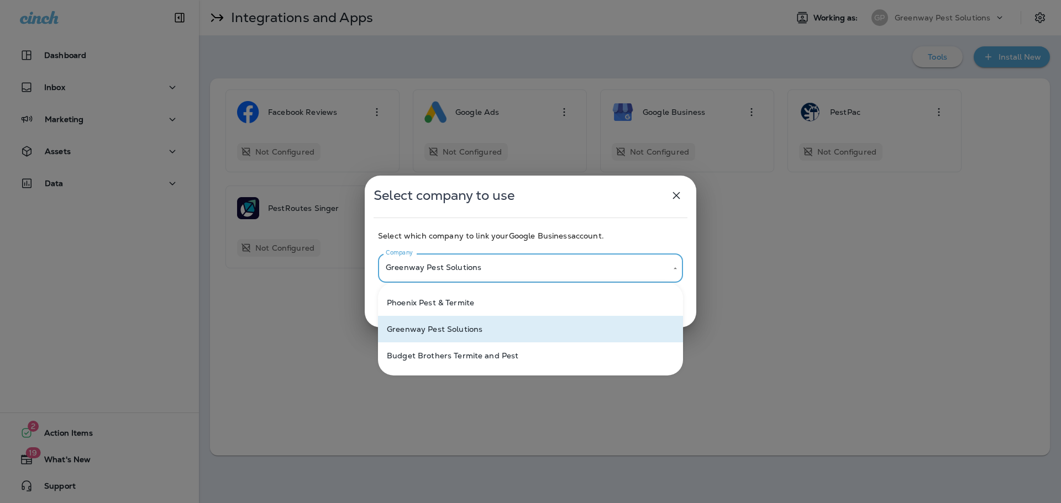
click at [539, 0] on body "**********" at bounding box center [530, 0] width 1061 height 0
click at [516, 332] on li "Greenway Pest Solutions" at bounding box center [530, 329] width 305 height 27
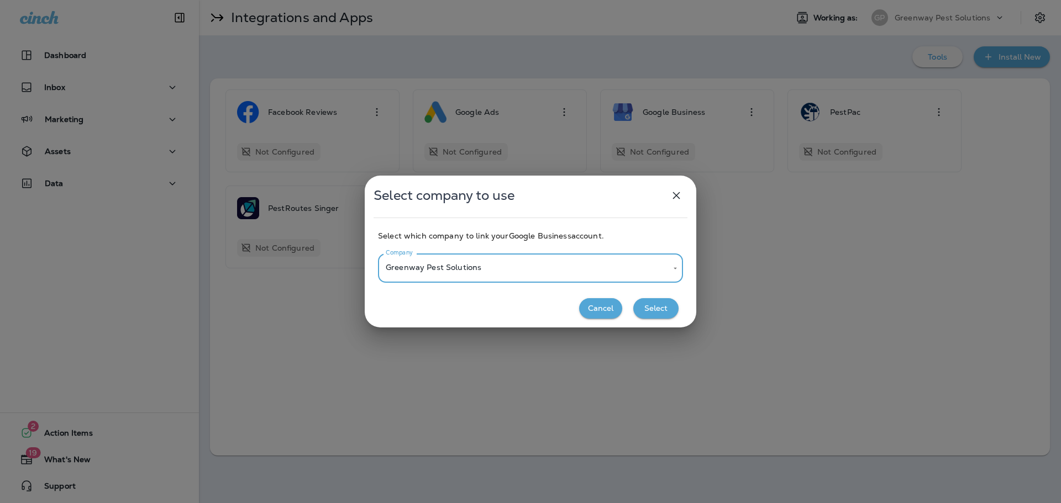
click at [651, 303] on button "Select" at bounding box center [655, 308] width 45 height 20
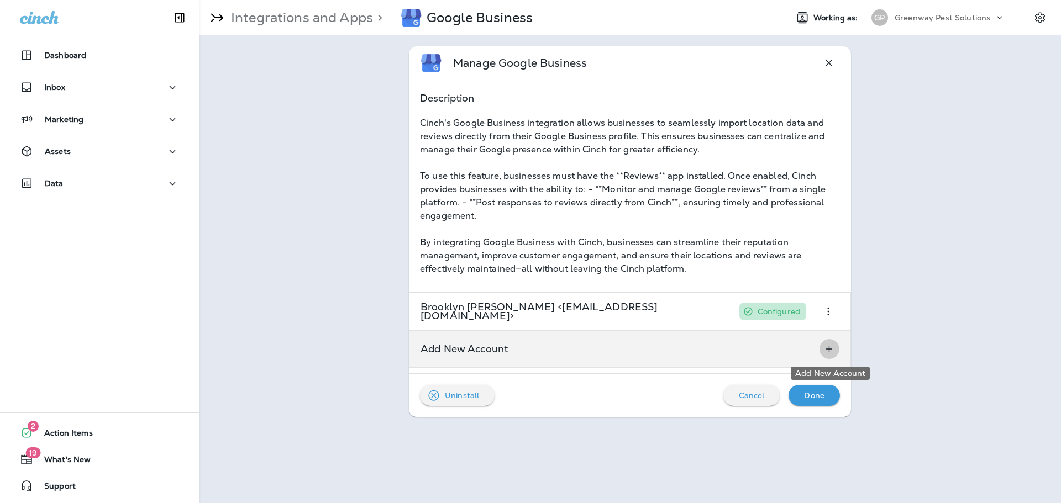
click at [828, 347] on icon "Add New Account" at bounding box center [829, 349] width 12 height 11
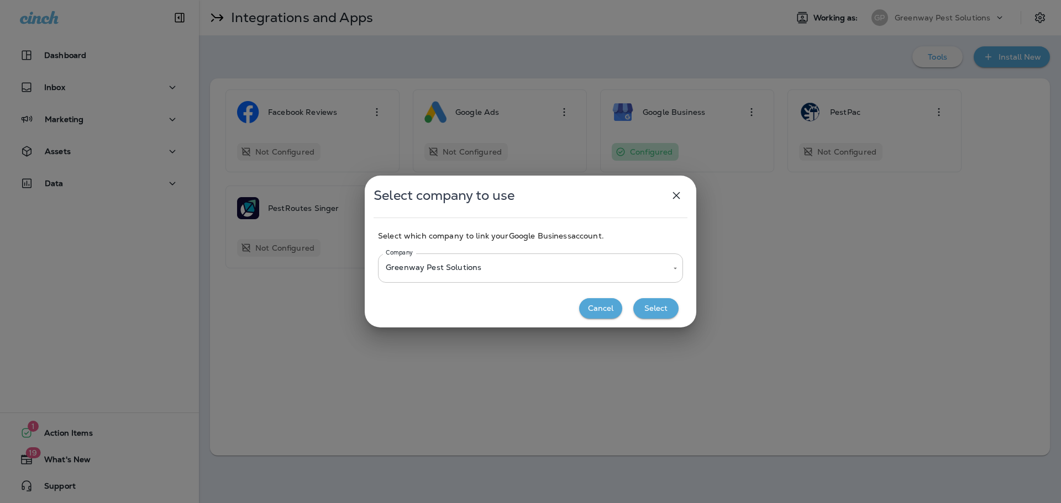
click at [534, 0] on body "**********" at bounding box center [530, 0] width 1061 height 0
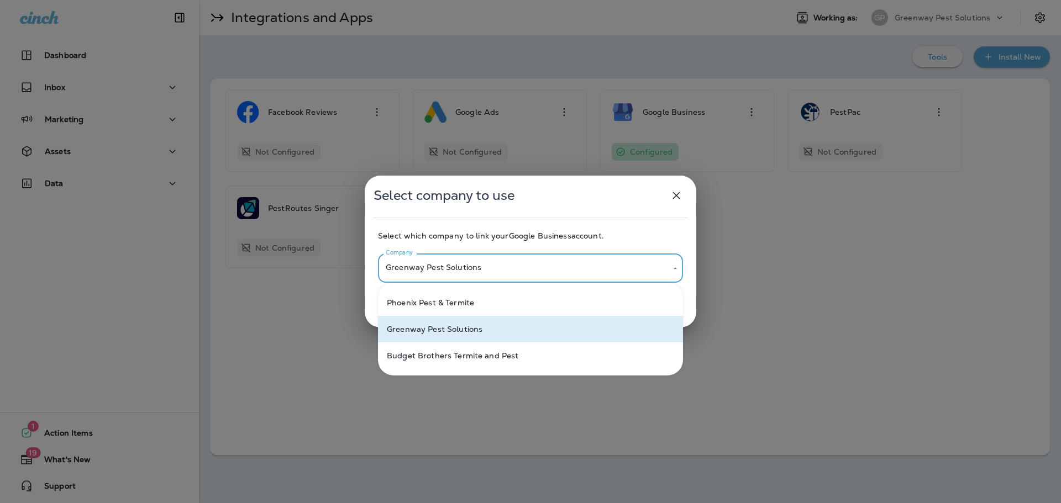
click at [487, 308] on li "Phoenix Pest & Termite" at bounding box center [530, 303] width 305 height 27
type input "**********"
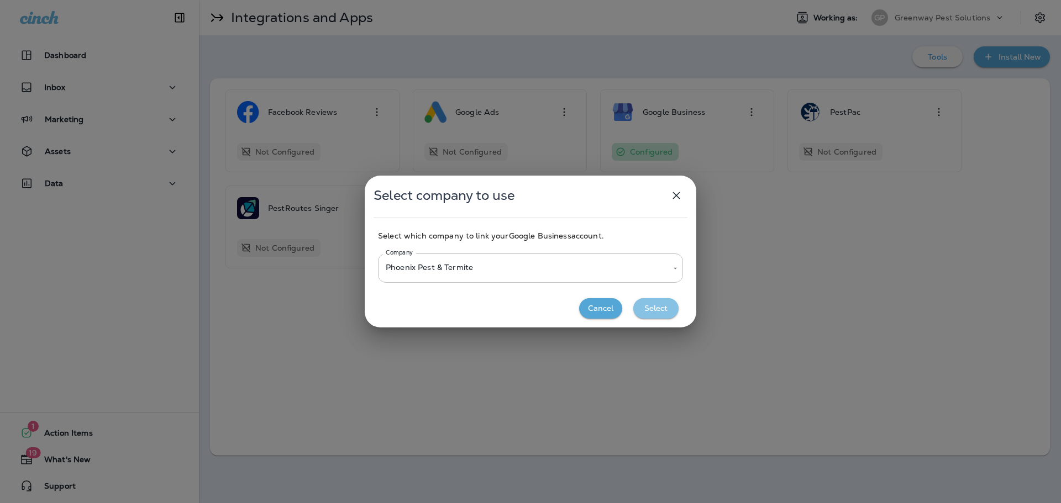
click at [665, 312] on button "Select" at bounding box center [655, 308] width 45 height 20
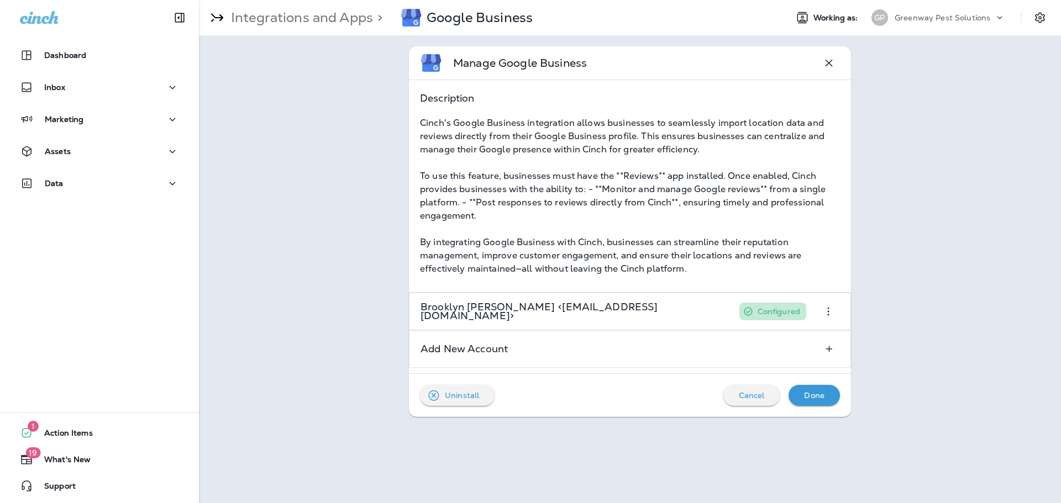
click at [833, 396] on button "Done" at bounding box center [814, 395] width 51 height 21
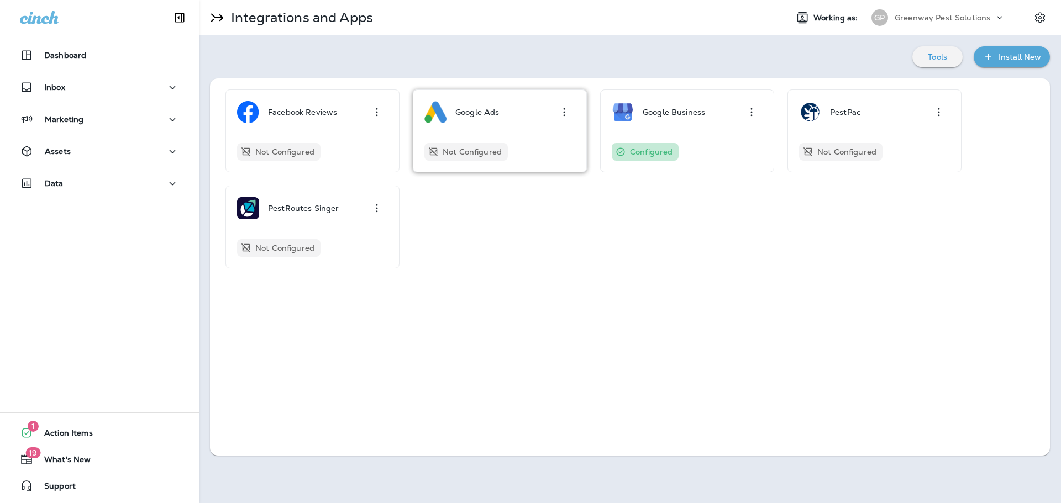
click at [562, 112] on icon "button" at bounding box center [564, 112] width 13 height 13
click at [550, 143] on div "Configure" at bounding box center [548, 142] width 38 height 13
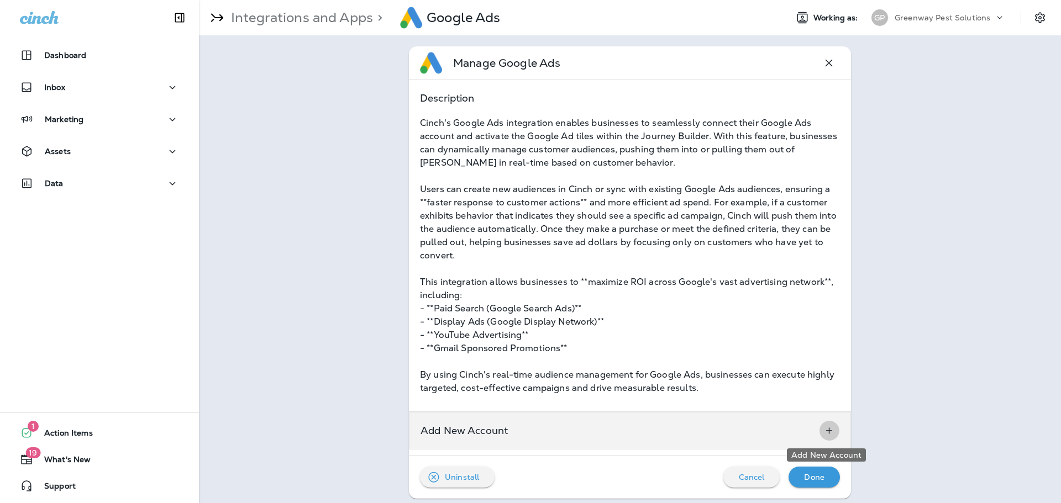
click at [823, 429] on icon "Add New Account" at bounding box center [829, 430] width 12 height 11
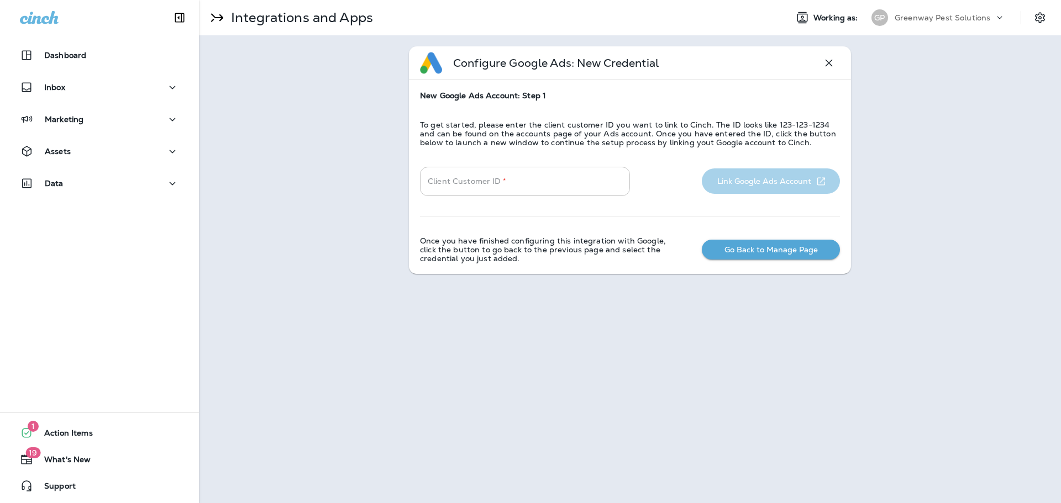
click at [491, 177] on input "Client Customer ID   *" at bounding box center [525, 181] width 210 height 29
click at [767, 186] on div "Client Customer ID   * Client Customer ID   * Link Google Ads Account" at bounding box center [630, 181] width 420 height 29
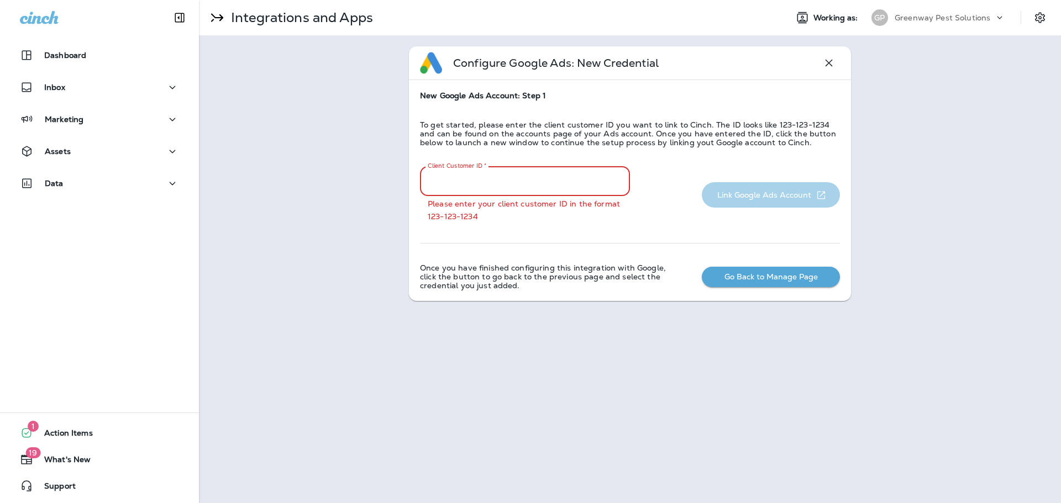
click at [481, 182] on input "Client Customer ID   *" at bounding box center [525, 181] width 210 height 29
paste input "**********"
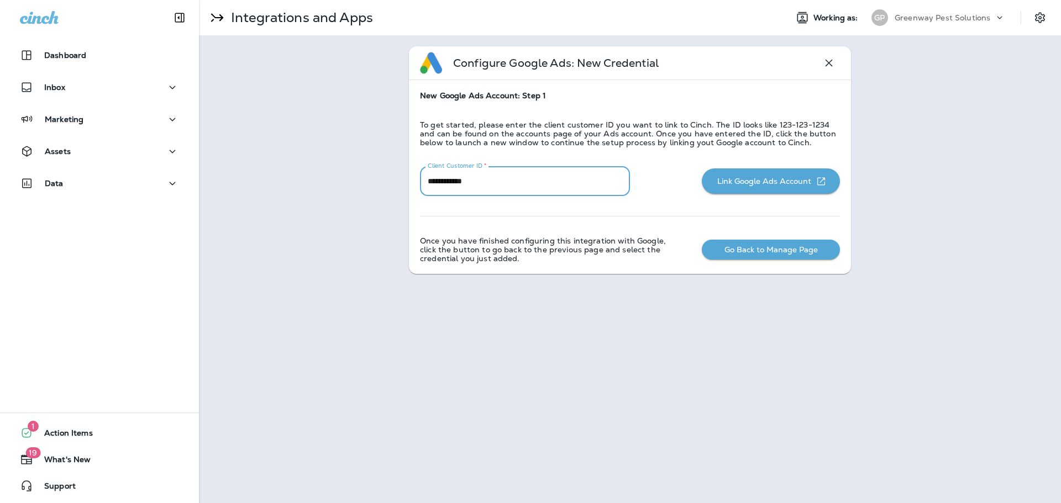
type input "**********"
click at [770, 180] on button "Link Google Ads Account" at bounding box center [771, 181] width 138 height 25
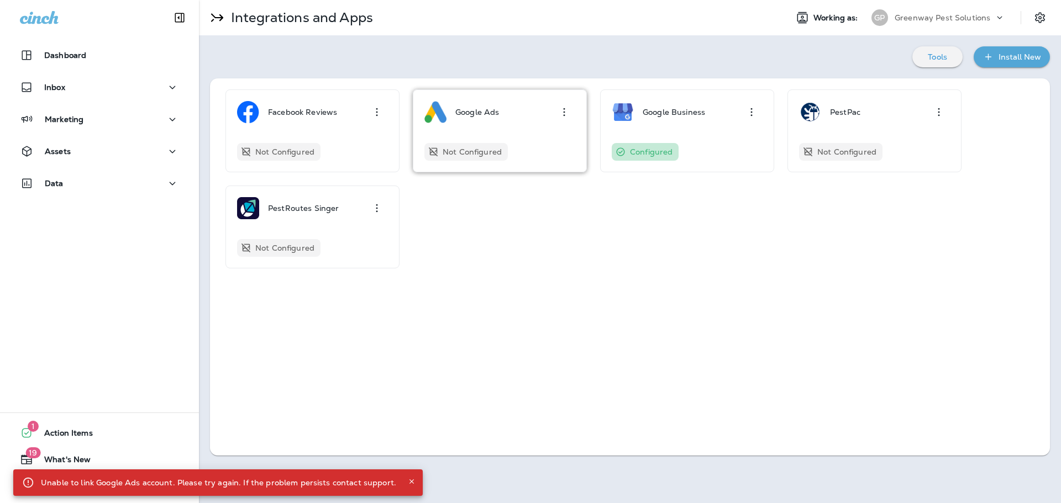
click at [563, 117] on icon "button" at bounding box center [564, 112] width 13 height 13
click at [563, 145] on div "Configure" at bounding box center [548, 142] width 38 height 13
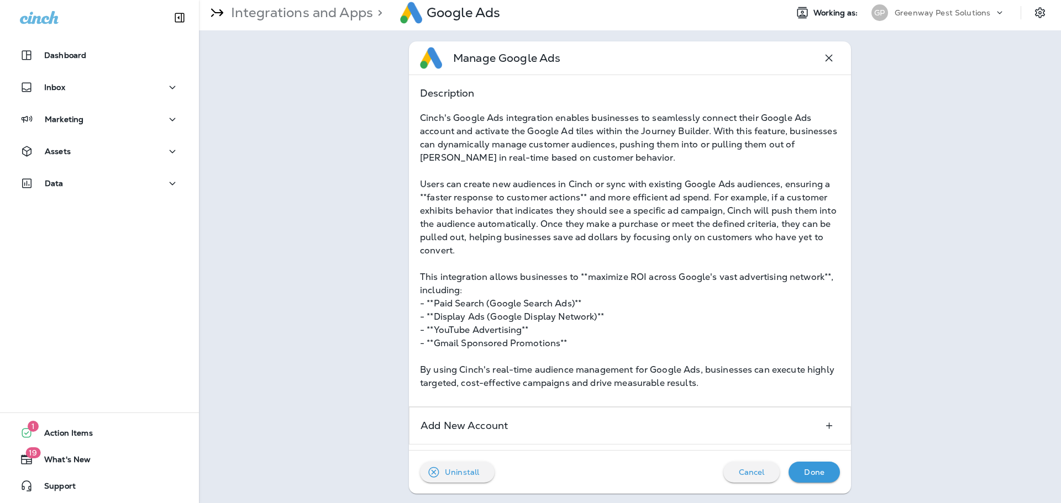
scroll to position [7, 0]
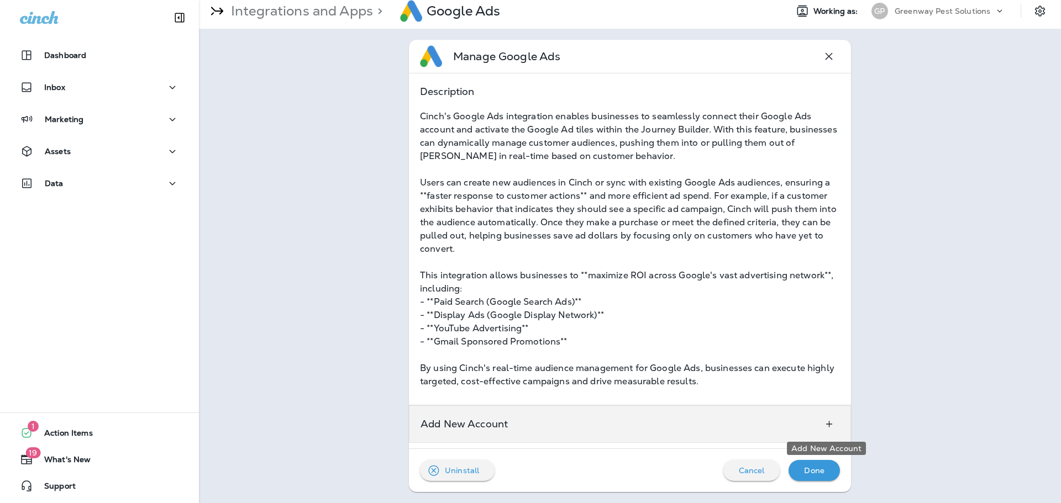
click at [831, 429] on icon "Add New Account" at bounding box center [829, 424] width 12 height 11
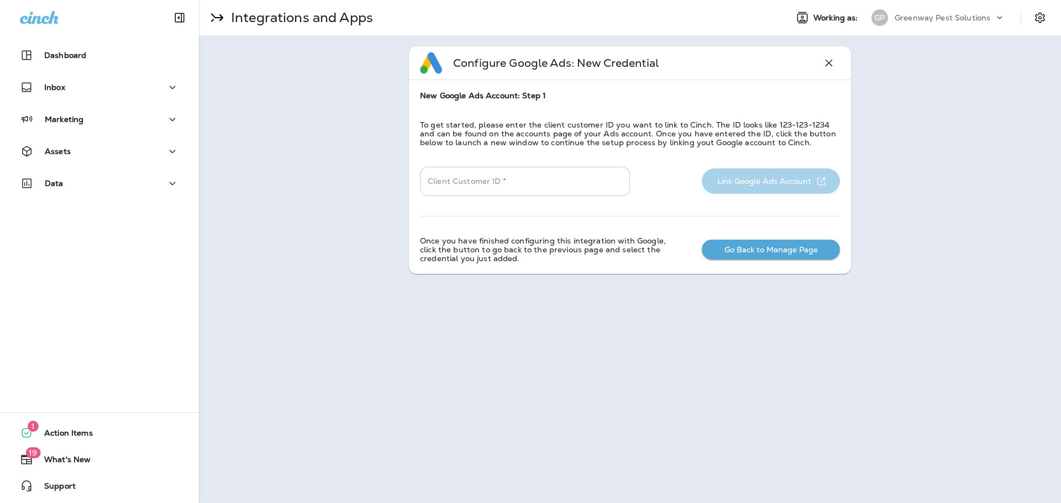
click at [515, 174] on input "Client Customer ID   *" at bounding box center [525, 181] width 210 height 29
paste input "**********"
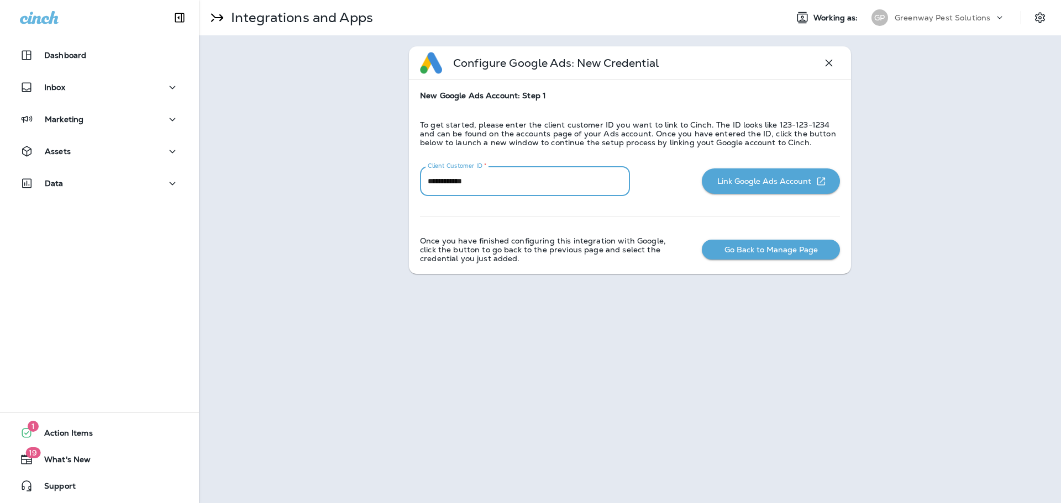
type input "**********"
click at [750, 183] on button "Link Google Ads Account" at bounding box center [771, 181] width 138 height 25
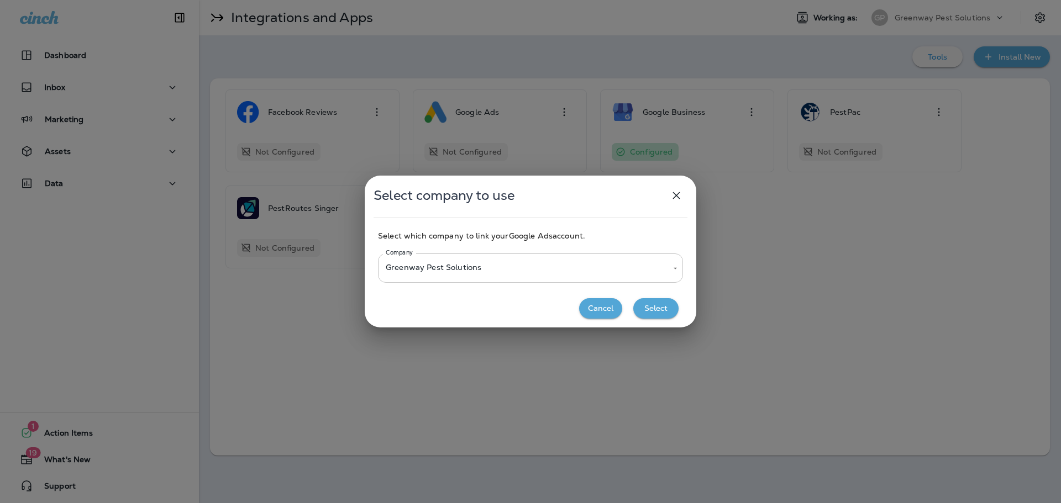
click at [434, 0] on body "**********" at bounding box center [530, 0] width 1061 height 0
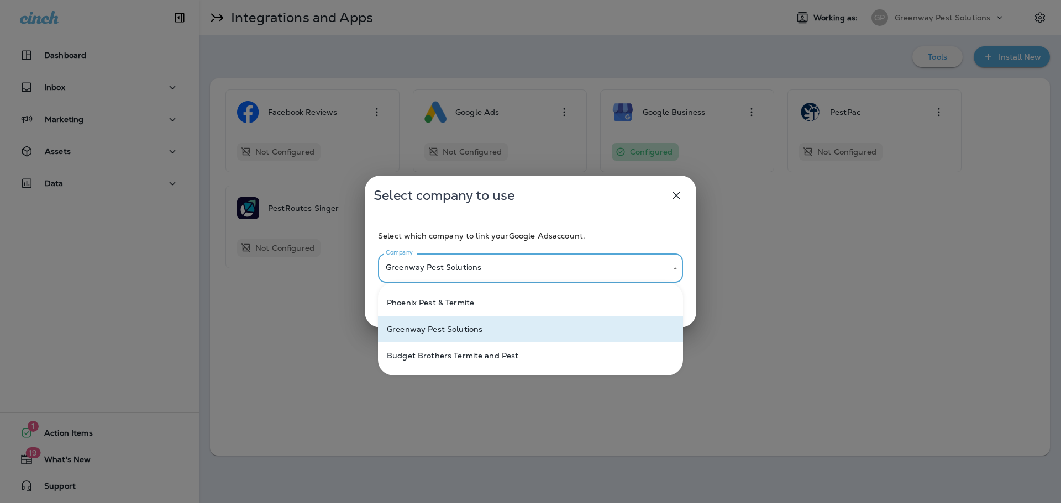
click at [430, 298] on p "Phoenix Pest & Termite" at bounding box center [430, 302] width 87 height 9
type input "**********"
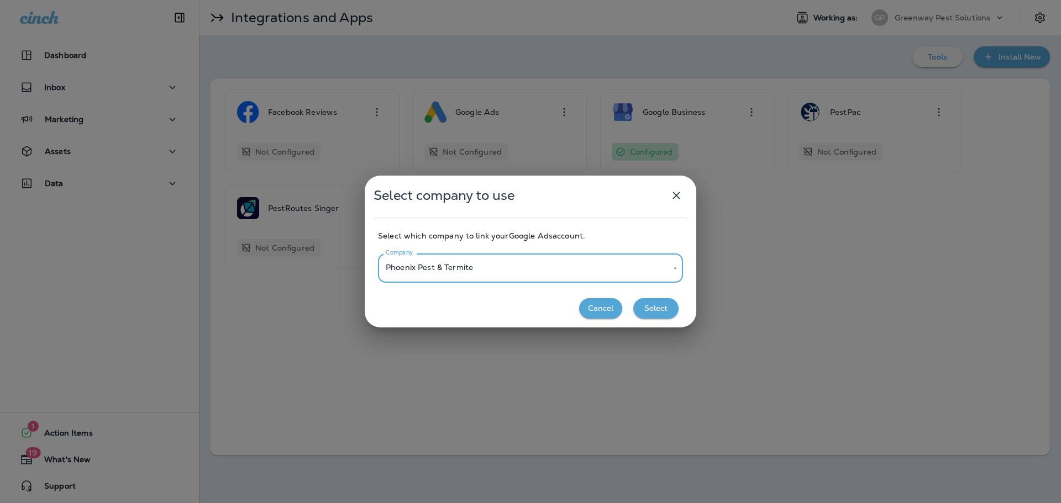
click at [664, 311] on button "Select" at bounding box center [655, 308] width 45 height 20
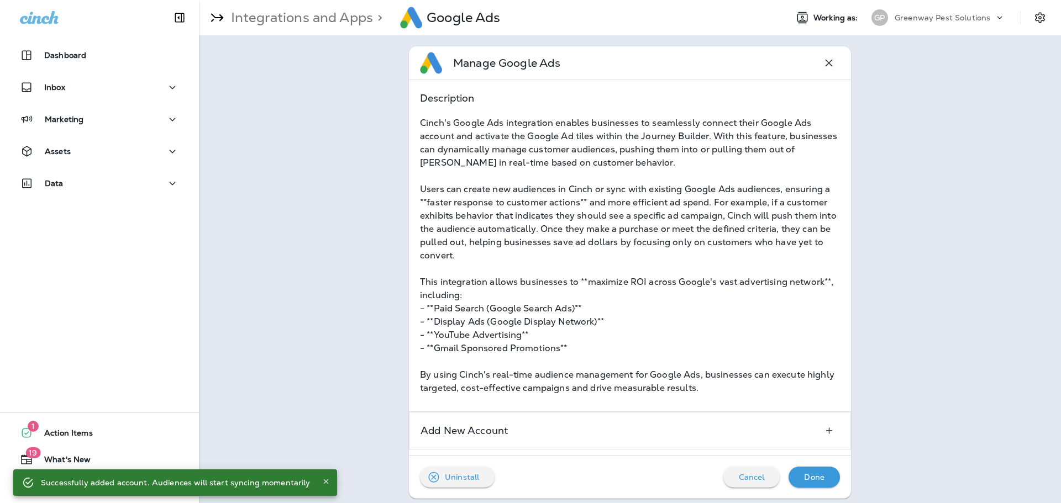
scroll to position [7, 0]
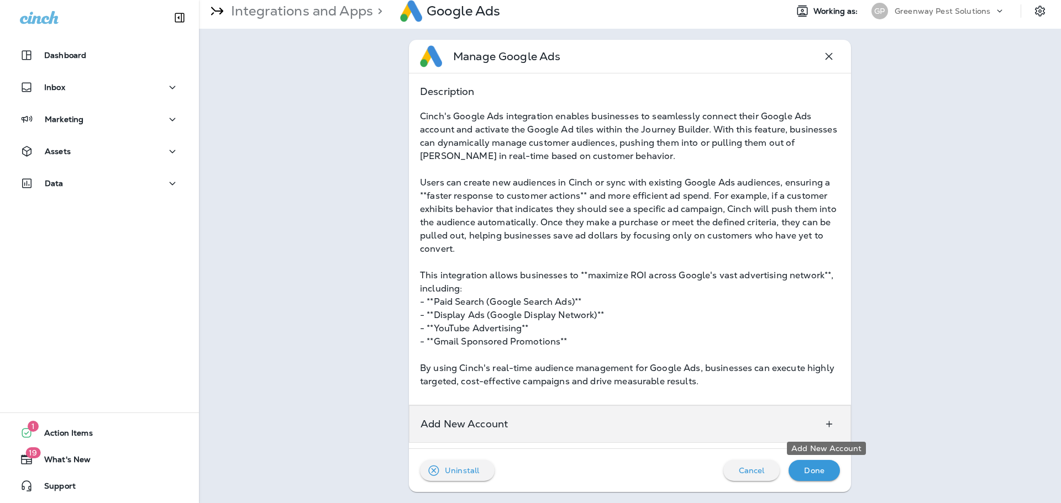
click at [823, 421] on icon "Add New Account" at bounding box center [829, 424] width 12 height 11
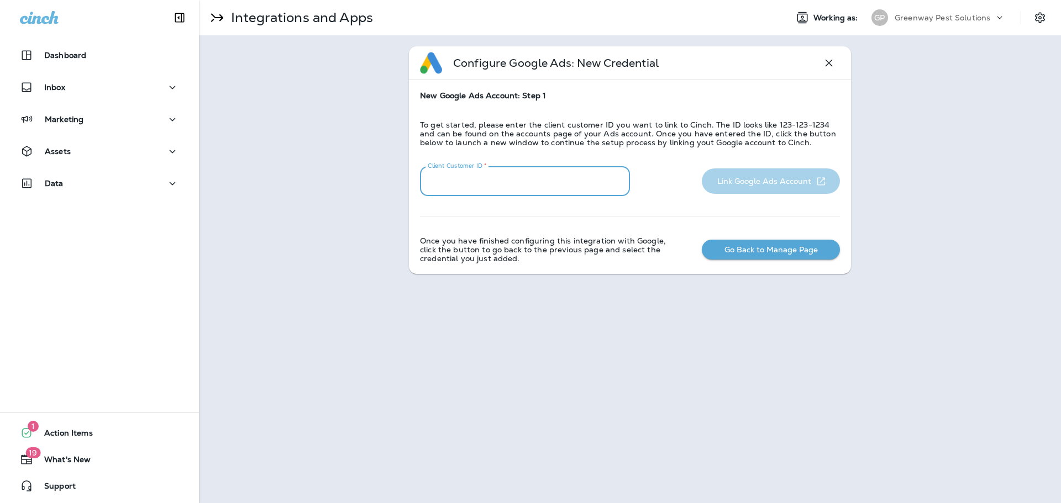
click at [575, 187] on input "Client Customer ID   *" at bounding box center [525, 181] width 210 height 29
paste input "**********"
type input "**********"
click at [756, 175] on button "Link Google Ads Account" at bounding box center [771, 181] width 138 height 25
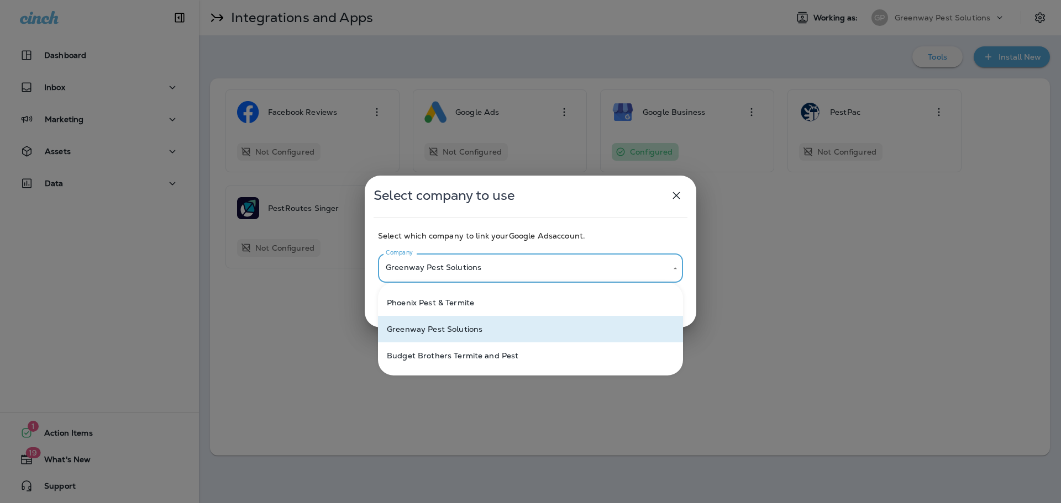
click at [435, 0] on body "**********" at bounding box center [530, 0] width 1061 height 0
click at [435, 268] on div at bounding box center [530, 251] width 1061 height 503
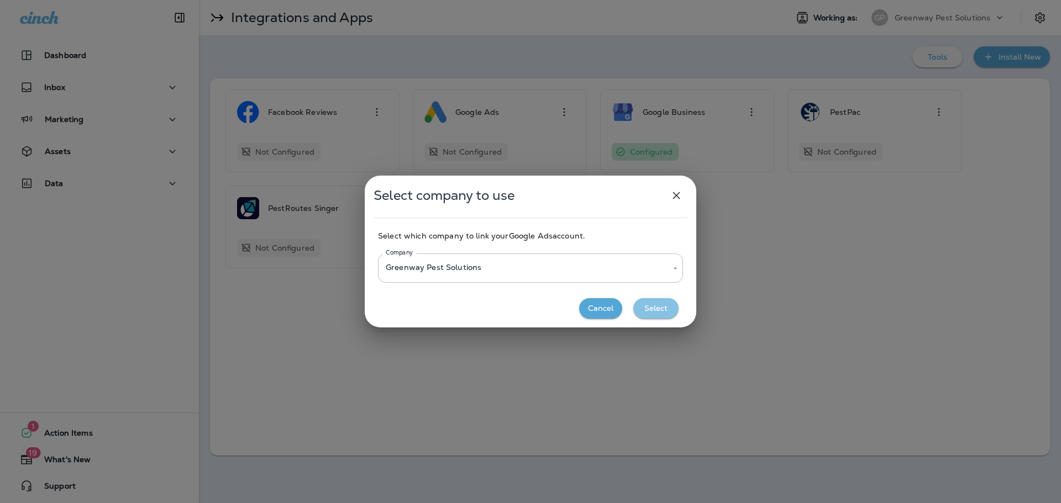
click at [659, 311] on button "Select" at bounding box center [655, 308] width 45 height 20
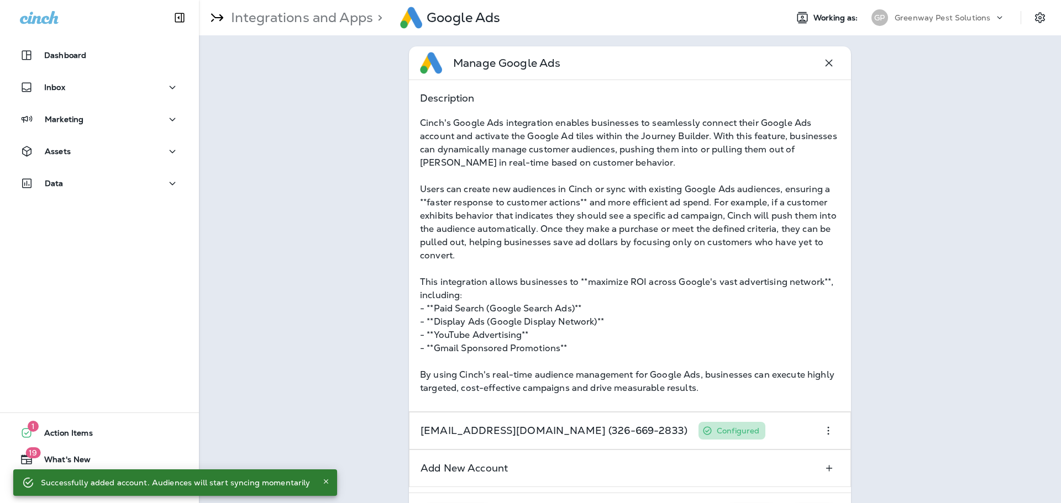
scroll to position [44, 0]
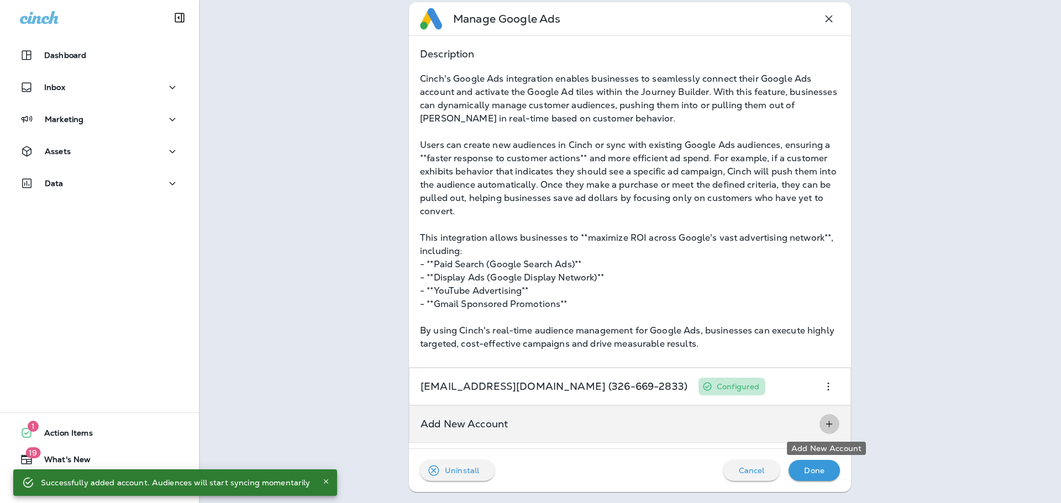
click at [823, 428] on icon "Add New Account" at bounding box center [829, 424] width 12 height 11
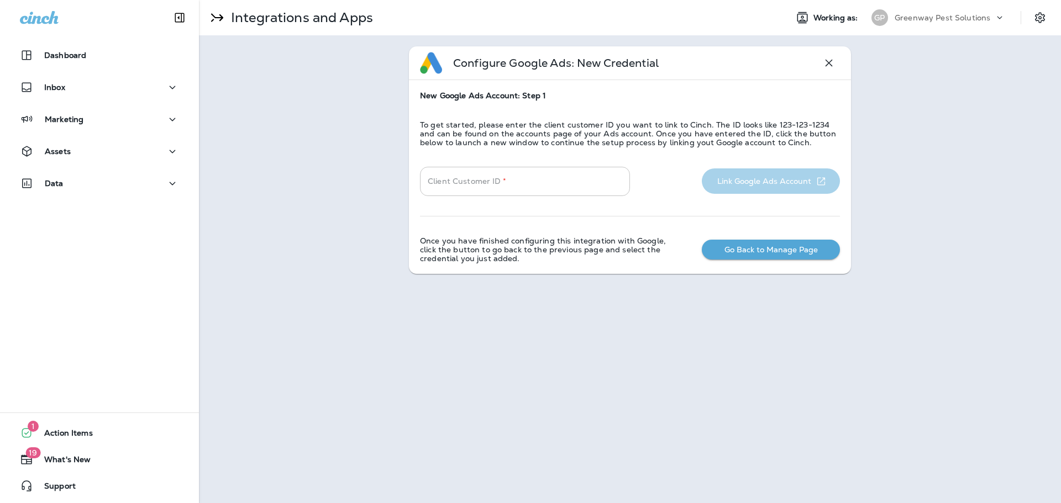
click at [521, 179] on input "Client Customer ID   *" at bounding box center [525, 181] width 210 height 29
paste input "**********"
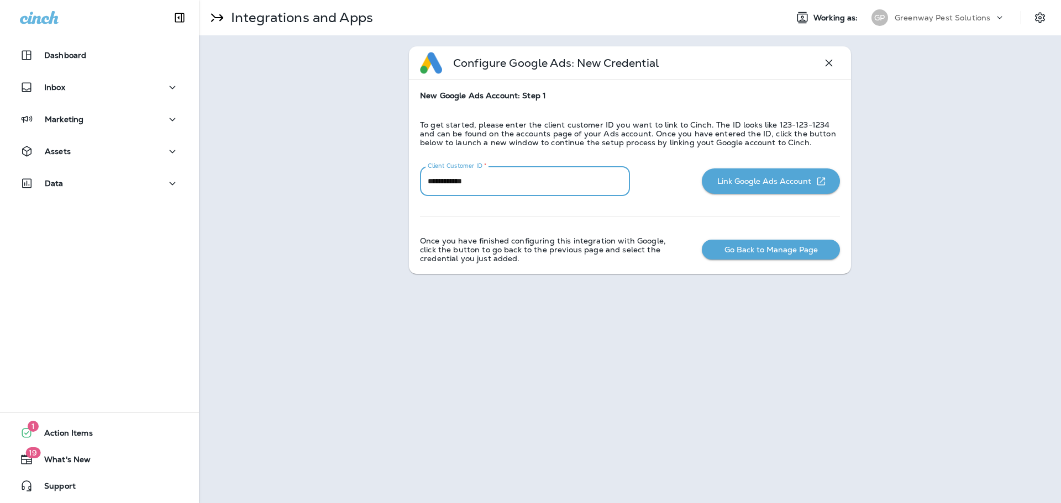
type input "**********"
click at [781, 184] on button "Link Google Ads Account" at bounding box center [771, 181] width 138 height 25
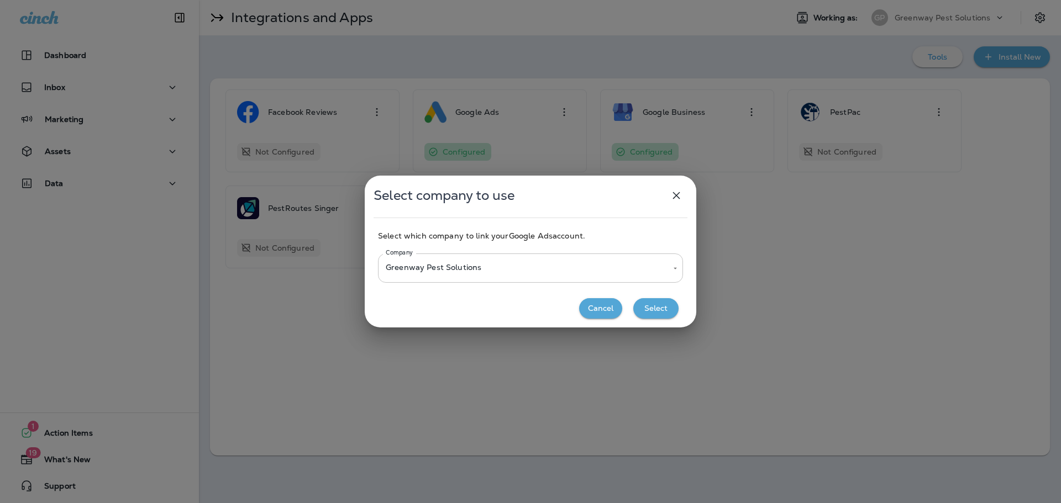
click at [448, 0] on body "**********" at bounding box center [530, 0] width 1061 height 0
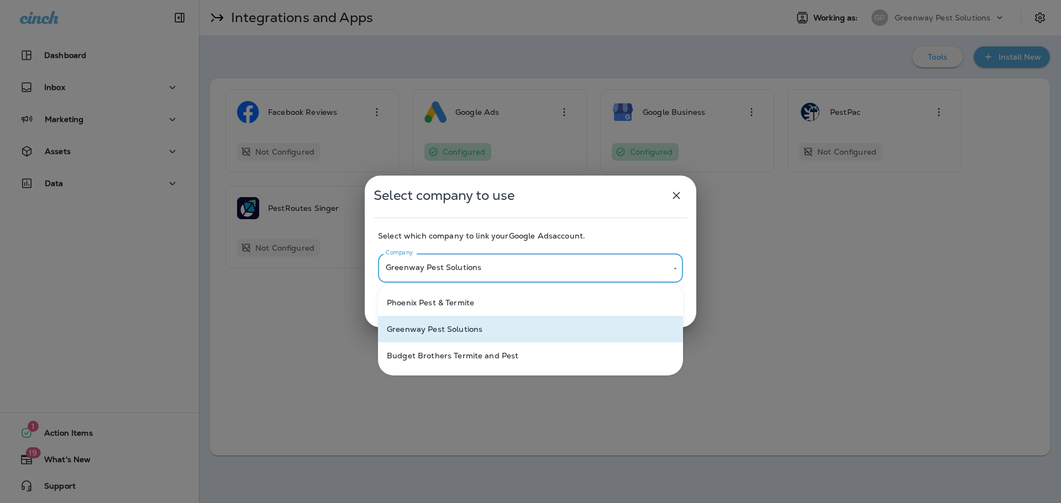
click at [439, 353] on p "Budget Brothers Termite and Pest" at bounding box center [453, 355] width 132 height 9
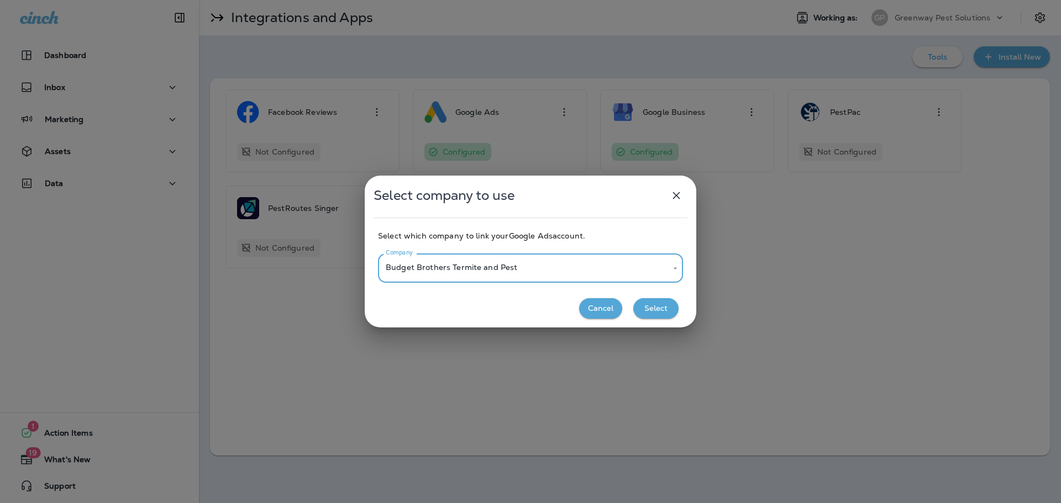
type input "**********"
click at [652, 310] on button "Select" at bounding box center [655, 308] width 45 height 20
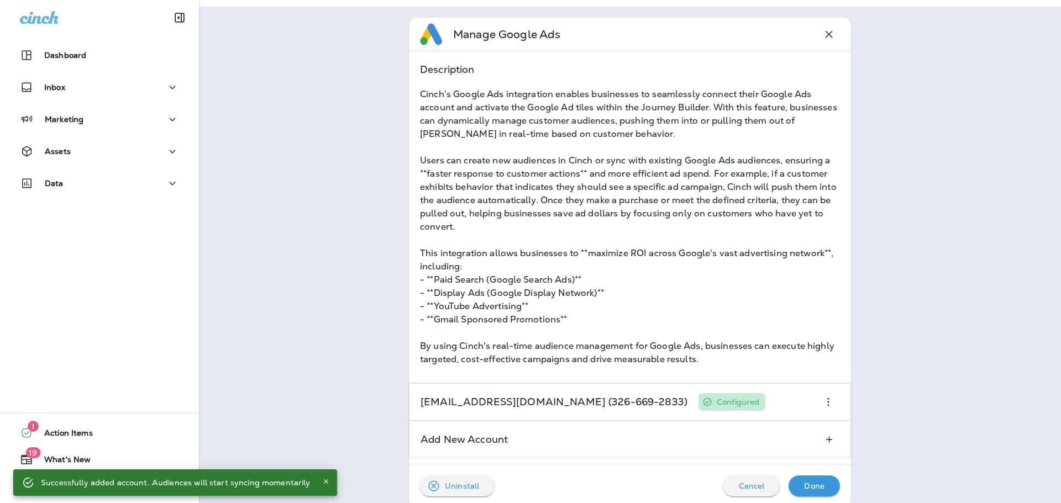
scroll to position [44, 0]
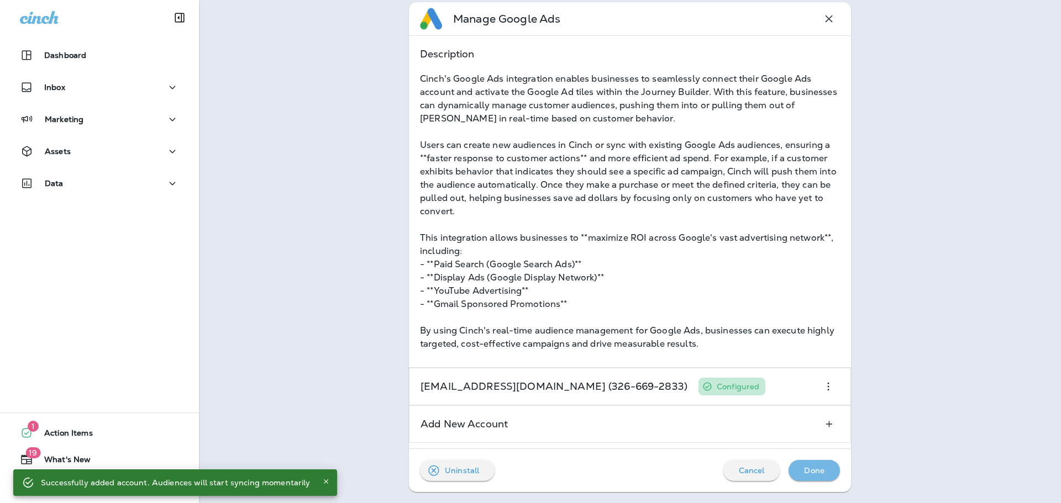
click at [818, 475] on p "Done" at bounding box center [814, 470] width 20 height 9
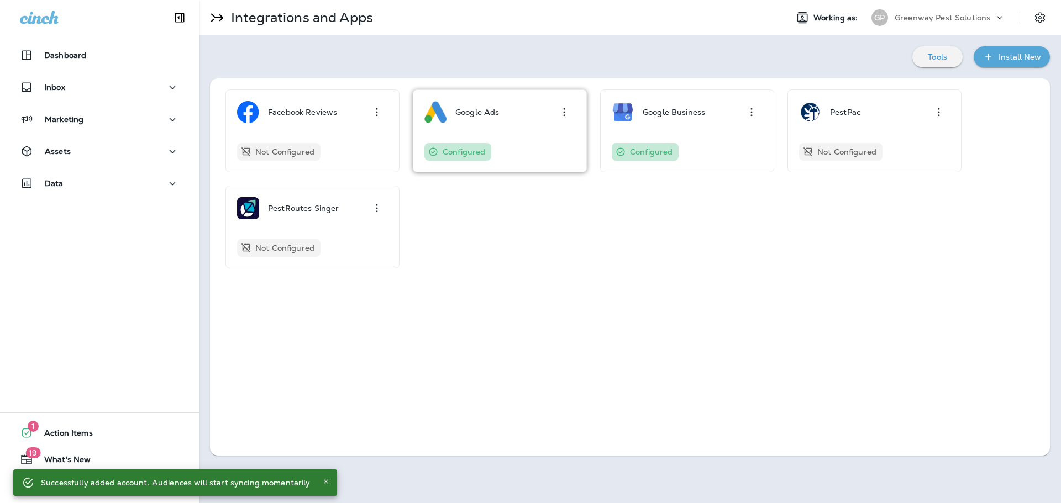
click at [478, 112] on p "Google Ads" at bounding box center [477, 112] width 44 height 9
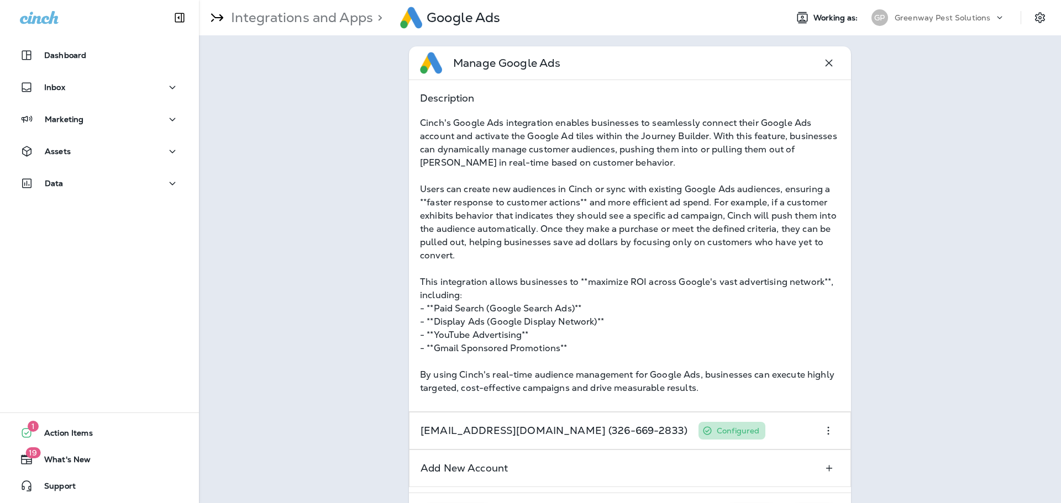
scroll to position [44, 0]
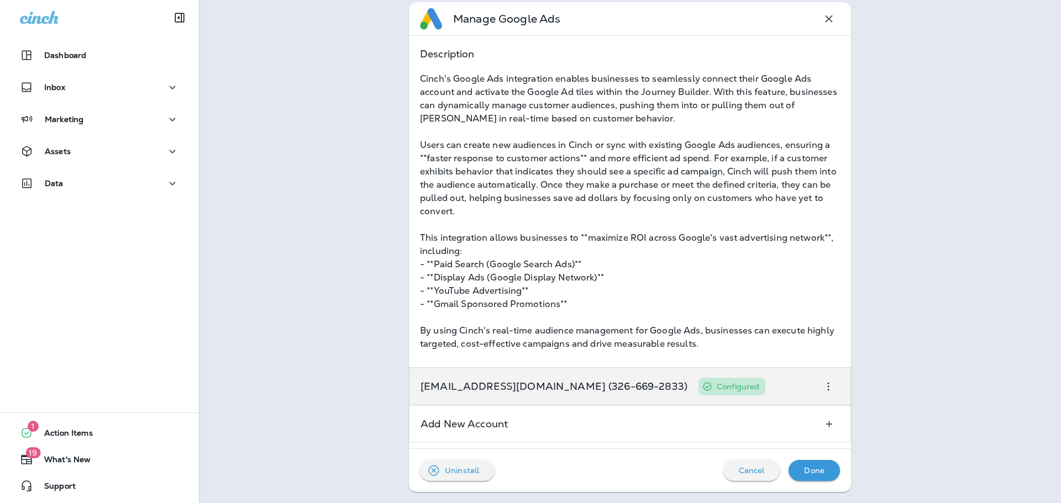
click at [824, 385] on icon "button" at bounding box center [828, 386] width 13 height 13
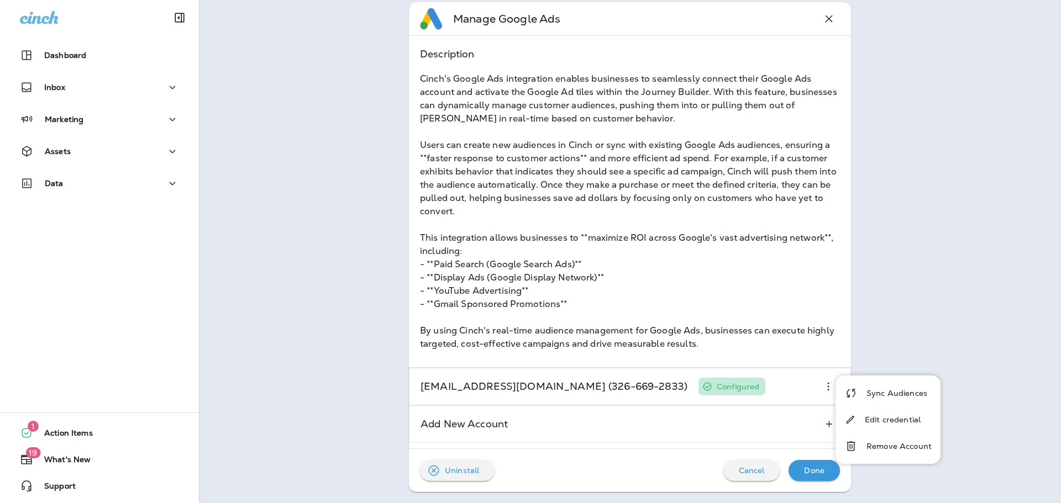
click at [966, 258] on div "Manage Google Ads Description Cinch's Google Ads integration enables businesses…" at bounding box center [630, 247] width 862 height 512
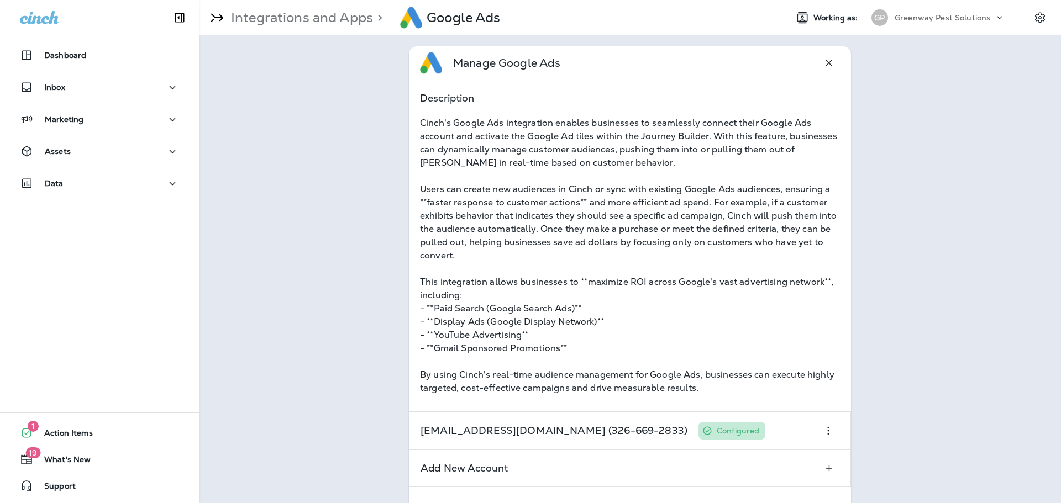
click at [827, 58] on icon "button" at bounding box center [828, 62] width 13 height 13
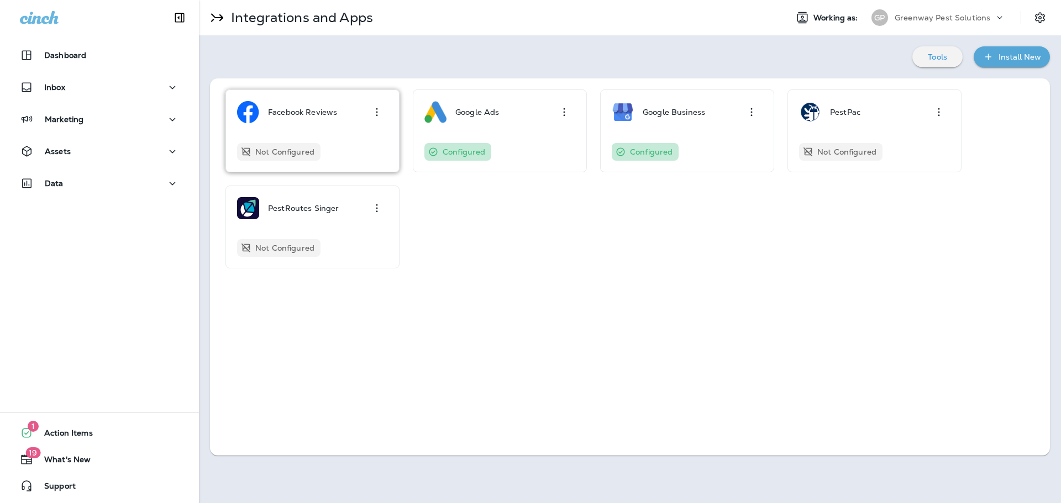
click at [376, 113] on icon "button" at bounding box center [376, 112] width 13 height 13
click at [350, 178] on div "Uninstall" at bounding box center [362, 174] width 34 height 14
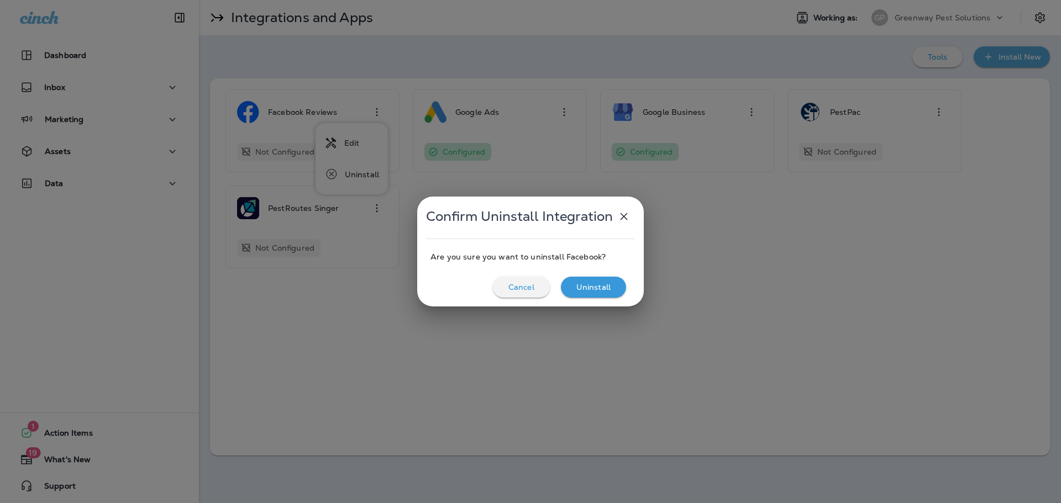
click at [590, 281] on div "Uninstall" at bounding box center [594, 287] width 48 height 14
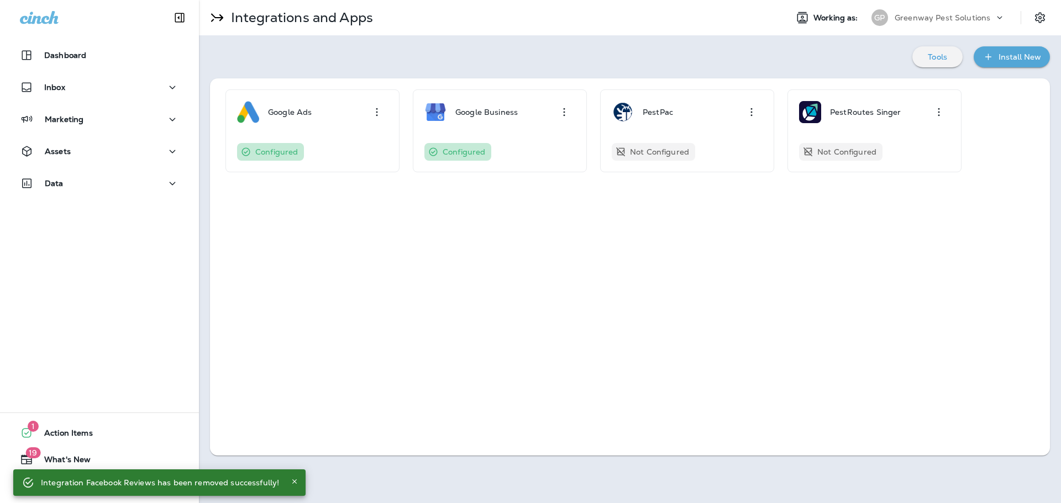
click at [1026, 55] on div "Install New" at bounding box center [1020, 57] width 43 height 14
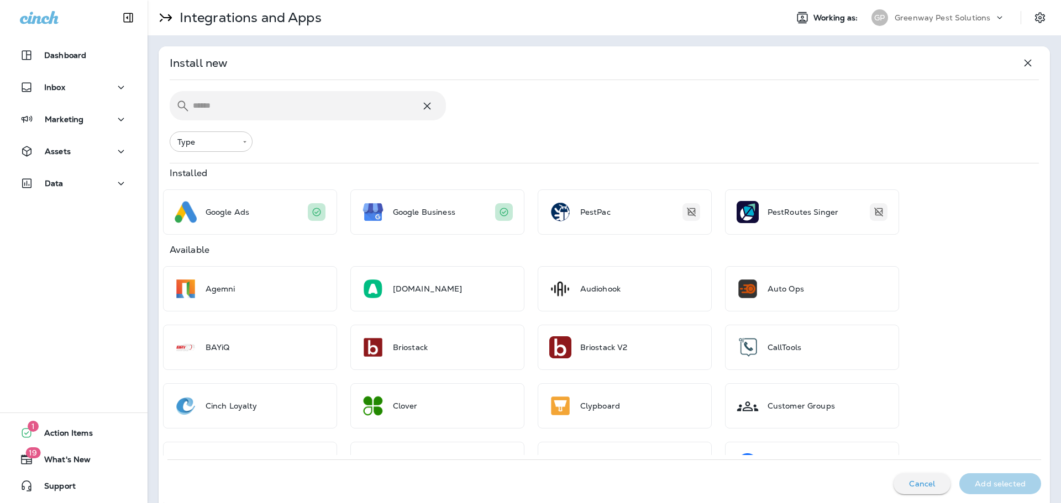
click at [686, 136] on div "Type ​ Type" at bounding box center [604, 142] width 869 height 20
click at [1022, 64] on icon "button" at bounding box center [1027, 62] width 13 height 13
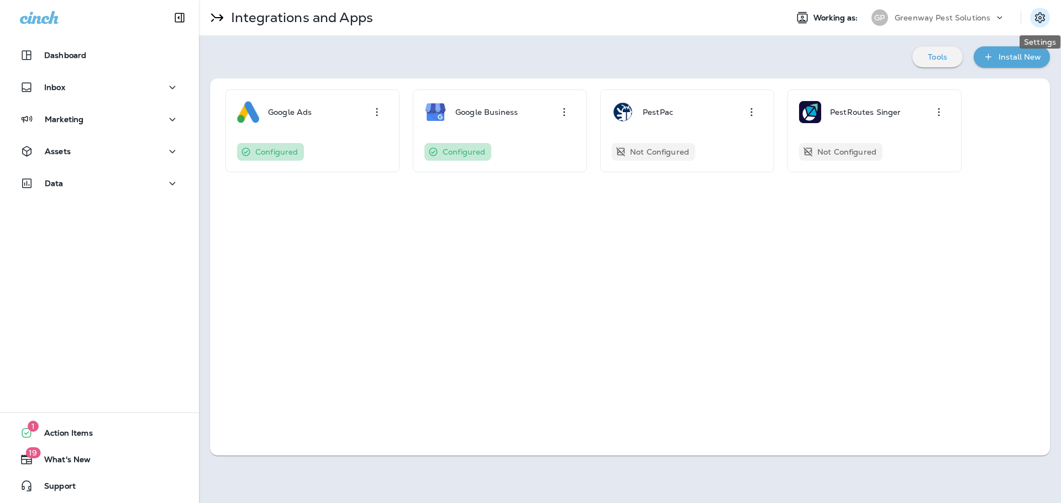
click at [1038, 16] on icon "Settings" at bounding box center [1039, 17] width 13 height 13
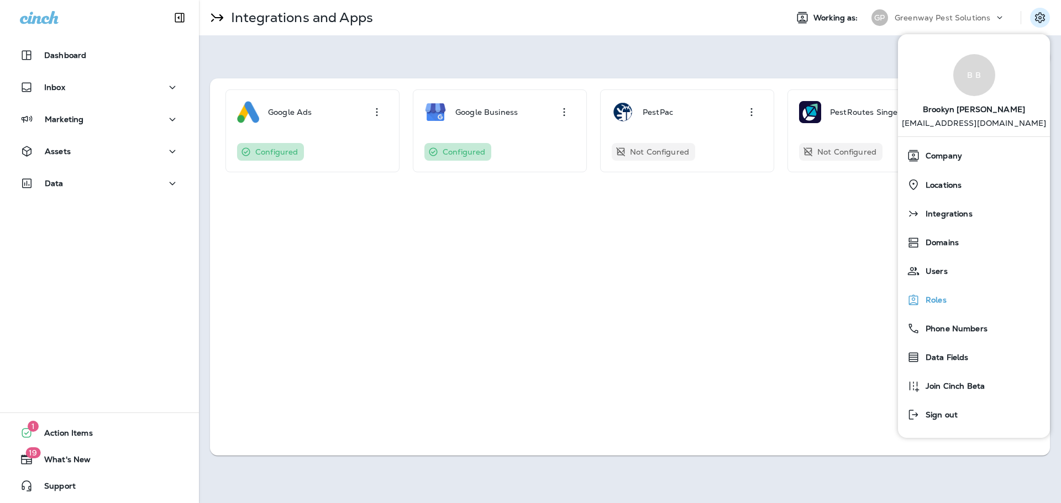
click at [934, 291] on div "Roles" at bounding box center [973, 300] width 143 height 22
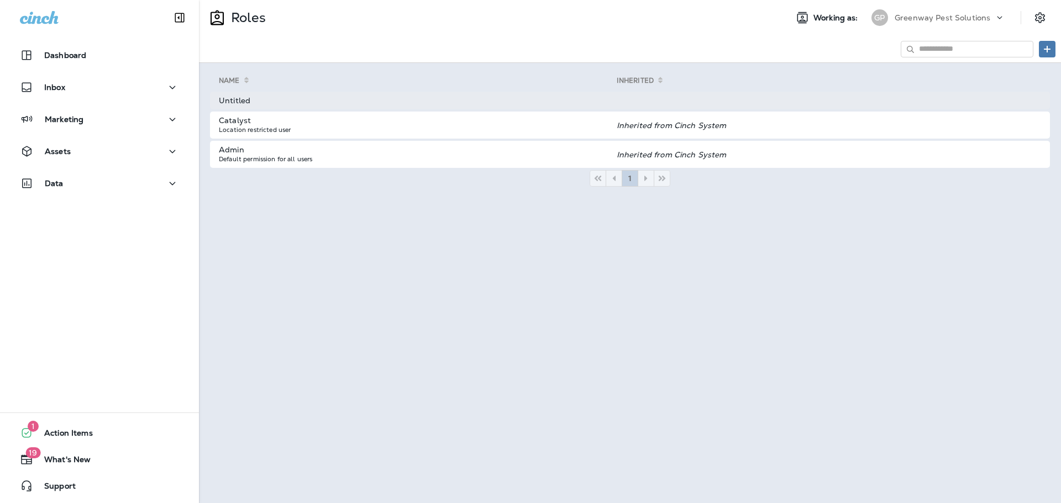
click at [273, 99] on td "Untitled" at bounding box center [413, 101] width 407 height 18
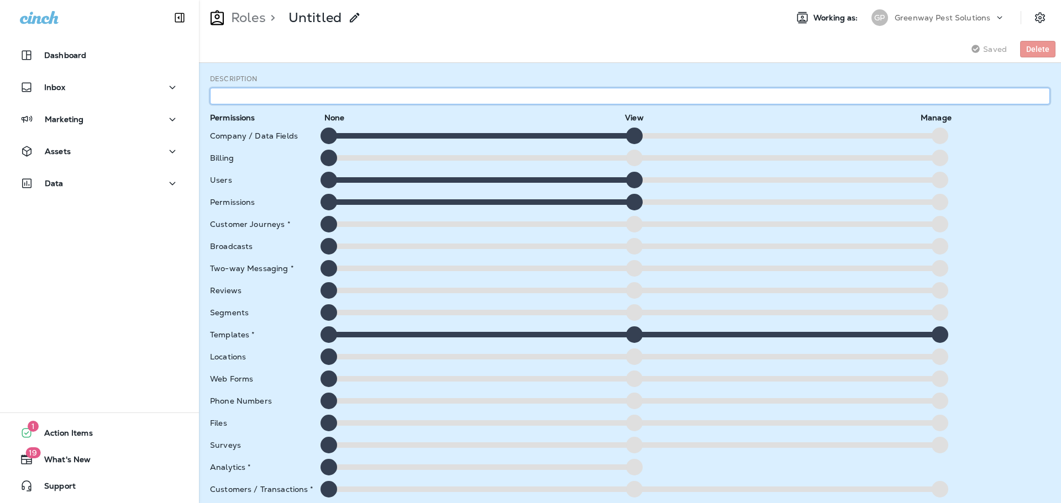
click at [360, 92] on input "text" at bounding box center [630, 96] width 840 height 17
type input "**********"
click at [637, 336] on div at bounding box center [634, 335] width 17 height 17
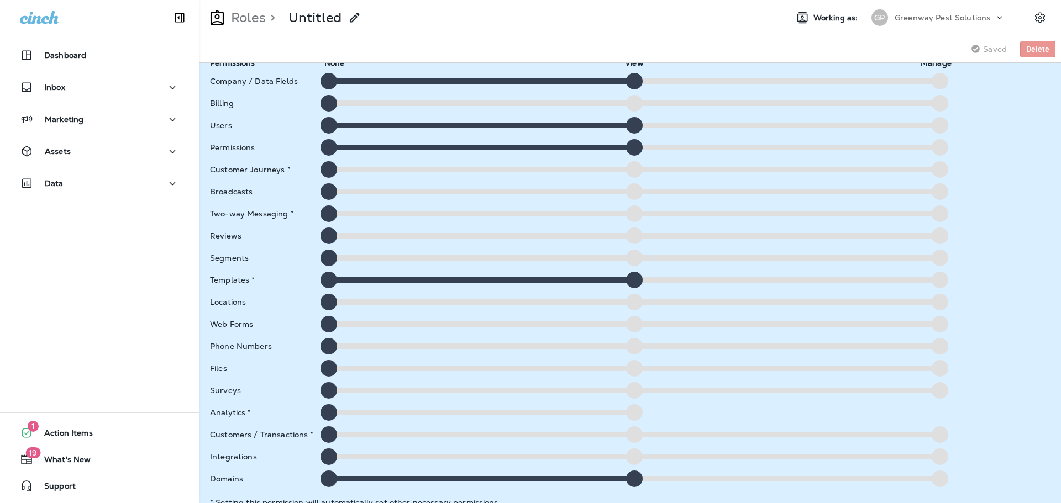
scroll to position [55, 0]
click at [629, 305] on div at bounding box center [634, 301] width 17 height 17
click at [636, 349] on div at bounding box center [634, 346] width 17 height 17
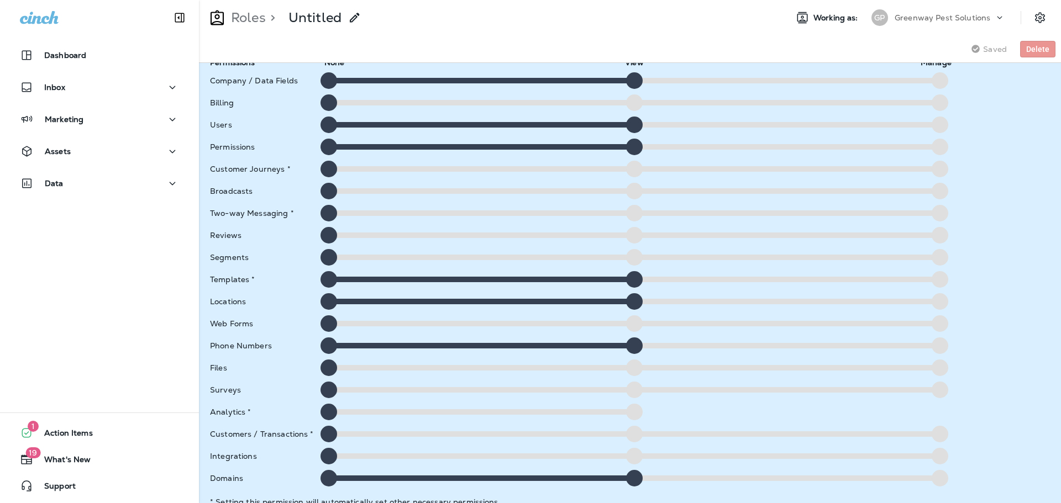
scroll to position [75, 0]
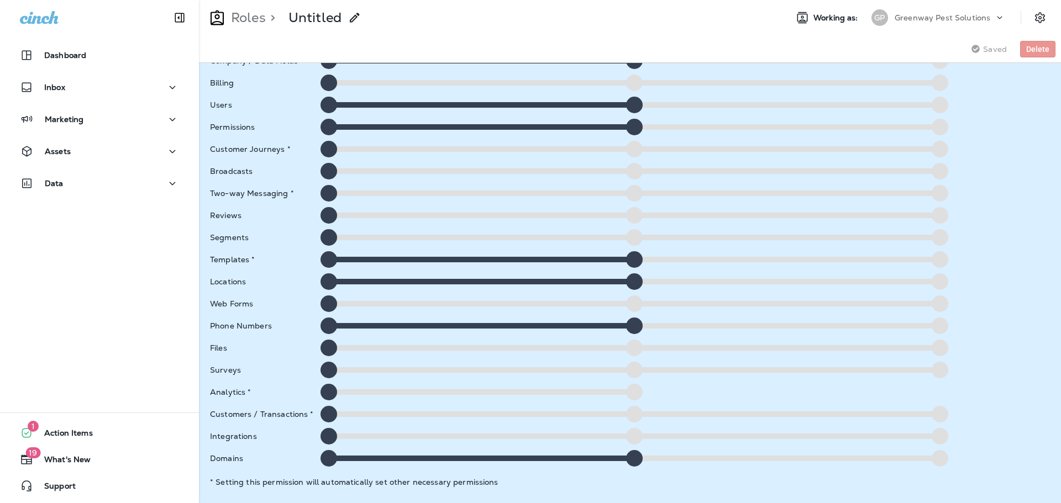
click at [626, 412] on div at bounding box center [634, 414] width 17 height 17
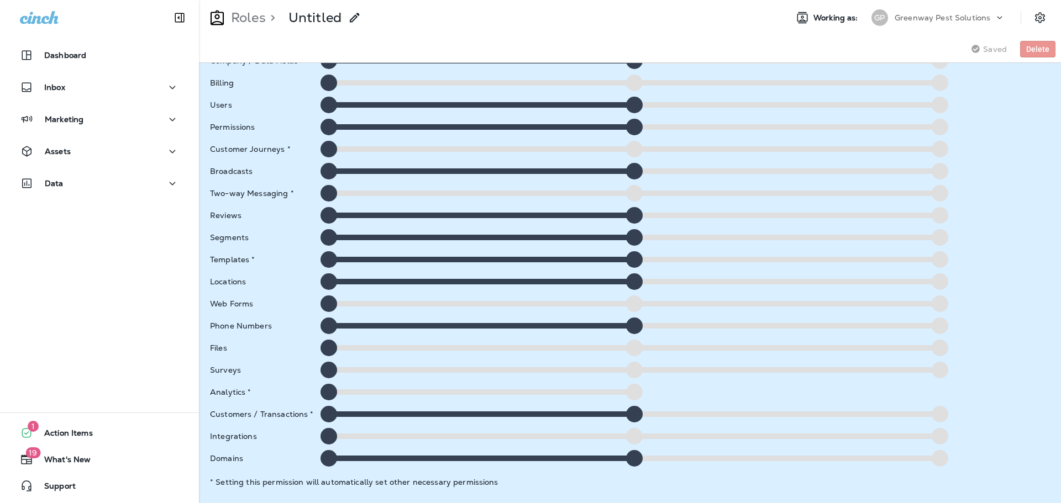
scroll to position [0, 0]
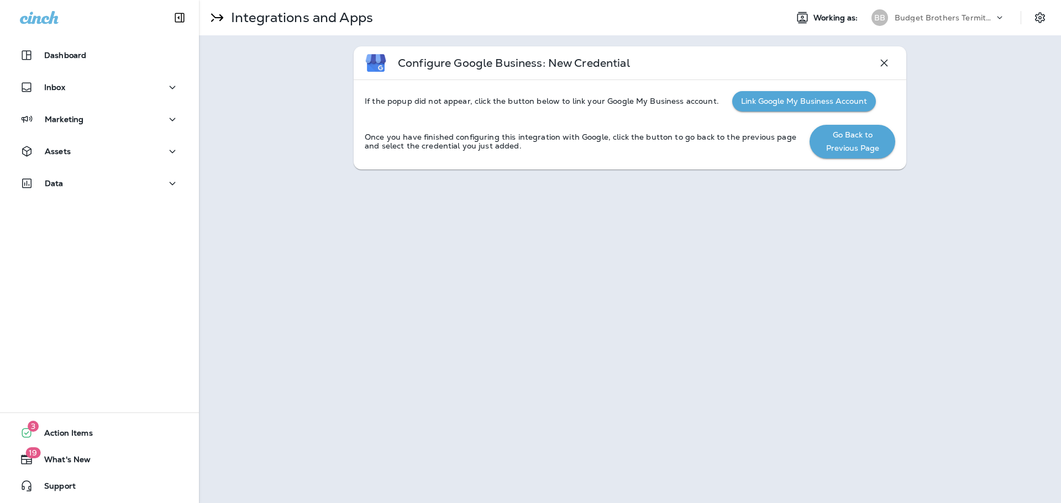
click at [554, 342] on div "Integrations and Apps Working as: BB Budget Brothers Termite and Pest Configure…" at bounding box center [630, 251] width 862 height 503
